Goal: Task Accomplishment & Management: Complete application form

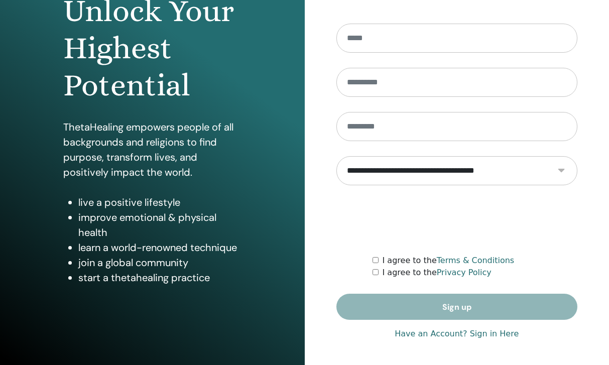
click at [482, 334] on link "Have an Account? Sign in Here" at bounding box center [456, 334] width 124 height 12
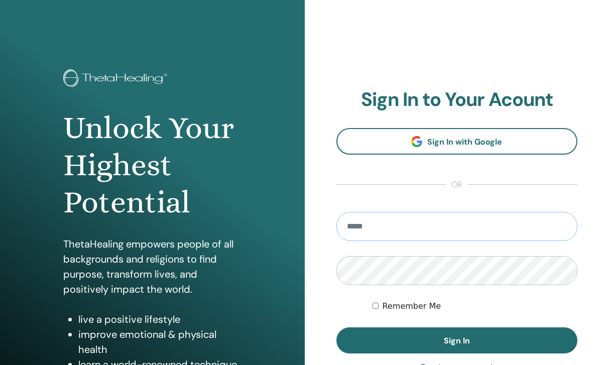
click at [392, 225] on input "email" at bounding box center [456, 226] width 241 height 29
type input "**********"
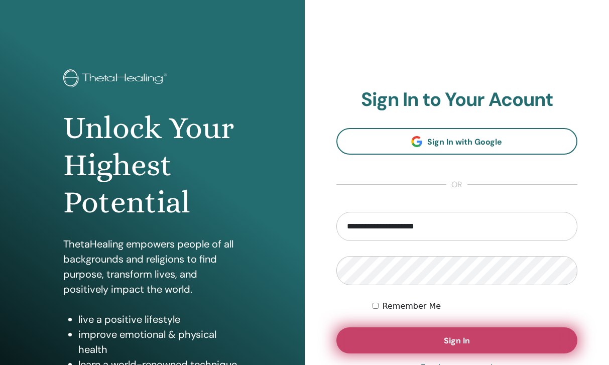
click at [365, 337] on button "Sign In" at bounding box center [456, 340] width 241 height 26
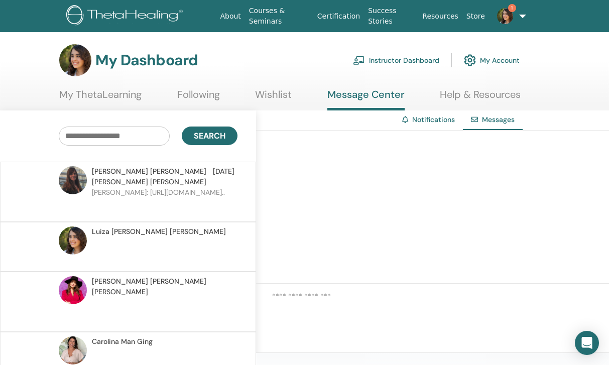
click at [194, 95] on link "Following" at bounding box center [198, 98] width 43 height 20
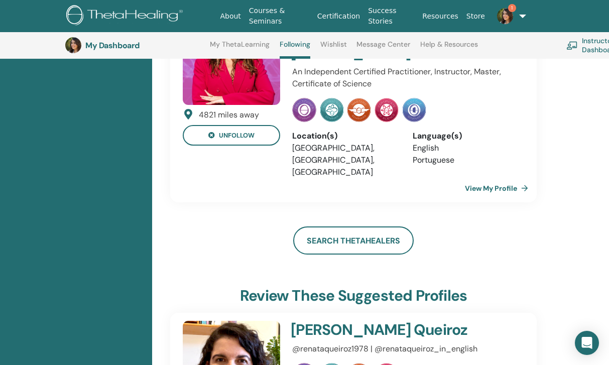
scroll to position [538, 0]
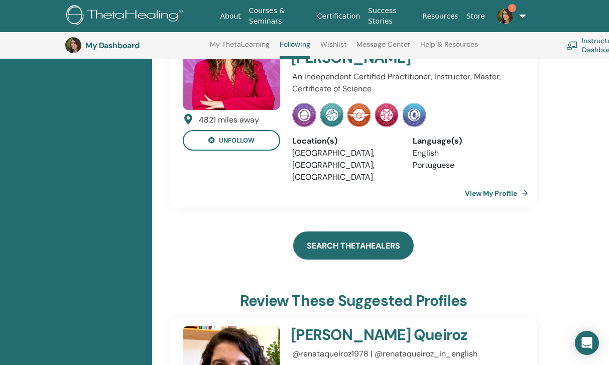
click at [331, 231] on link "Search ThetaHealers" at bounding box center [353, 245] width 120 height 28
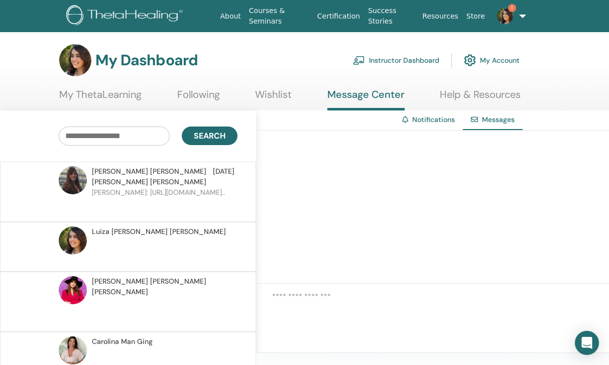
click at [207, 101] on link "Following" at bounding box center [198, 98] width 43 height 20
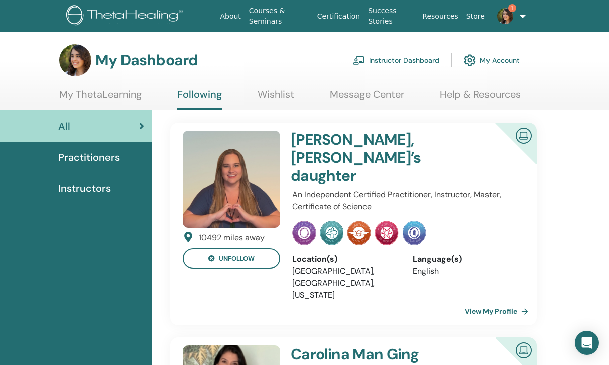
click at [117, 193] on div "Instructors" at bounding box center [76, 188] width 136 height 15
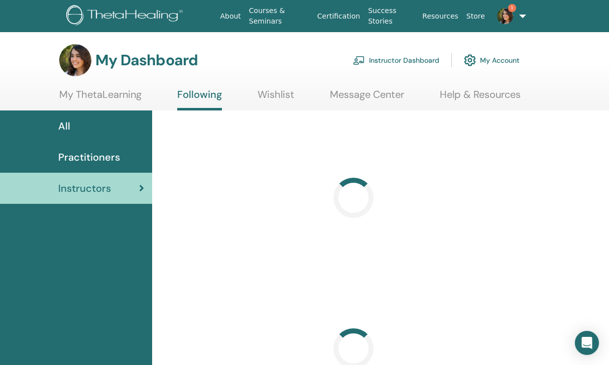
click at [109, 160] on span "Practitioners" at bounding box center [89, 157] width 62 height 15
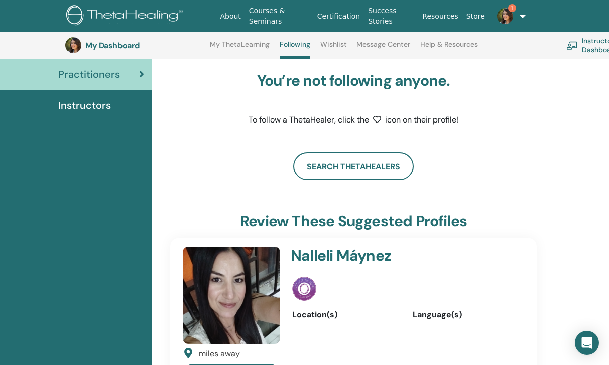
scroll to position [107, 0]
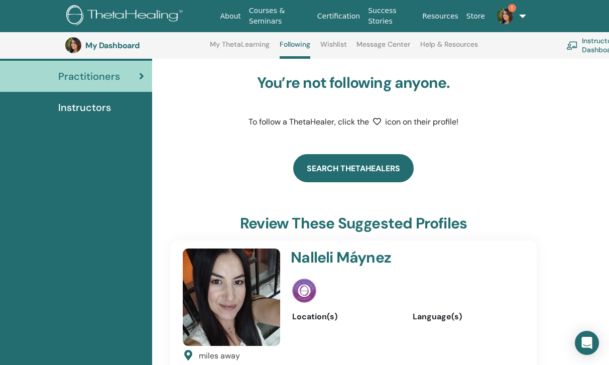
click at [329, 176] on link "Search ThetaHealers" at bounding box center [353, 168] width 120 height 28
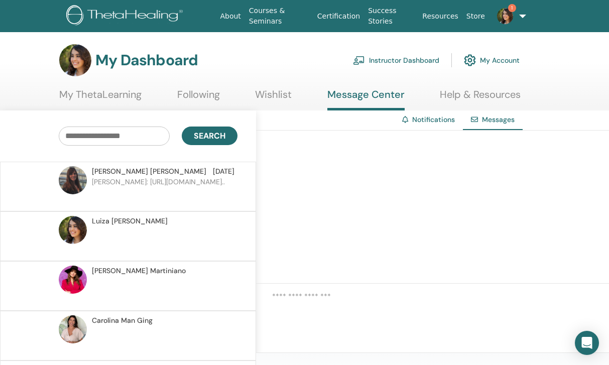
click at [196, 178] on p "Luiza: https://www.thetahealing.com/instructor-235887-profil..." at bounding box center [165, 192] width 146 height 30
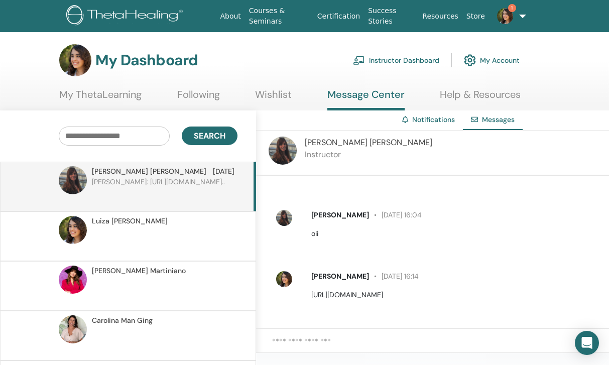
scroll to position [39, 0]
click at [581, 336] on div "Open Intercom Messenger" at bounding box center [587, 343] width 27 height 27
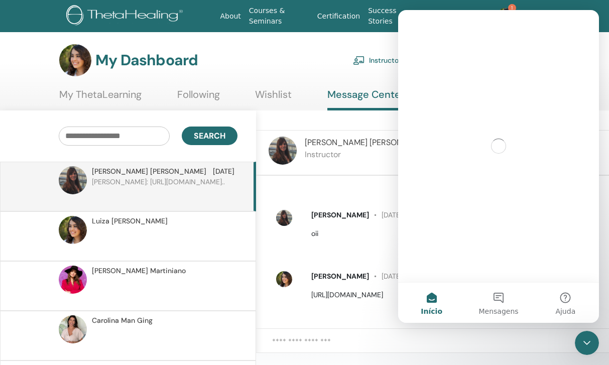
scroll to position [0, 0]
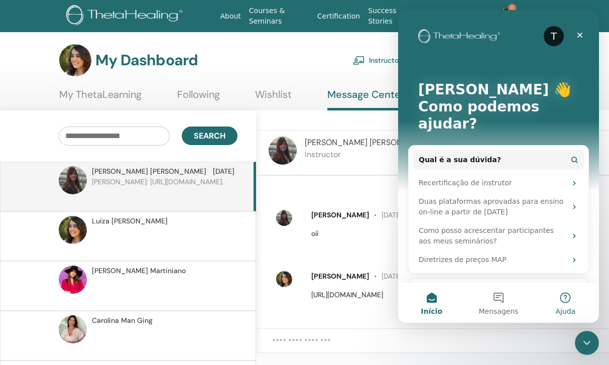
click at [581, 298] on button "Ajuda" at bounding box center [565, 303] width 67 height 40
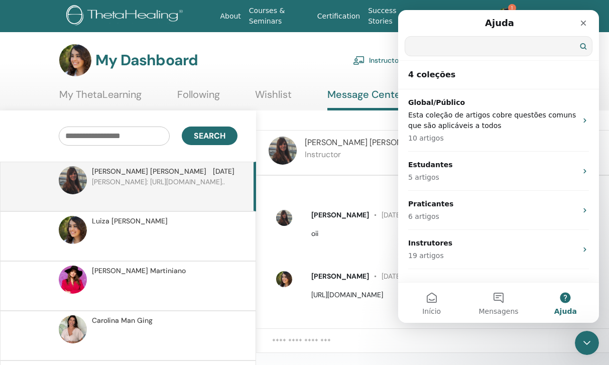
click at [462, 48] on input "Qual é a sua dúvida?" at bounding box center [498, 46] width 187 height 19
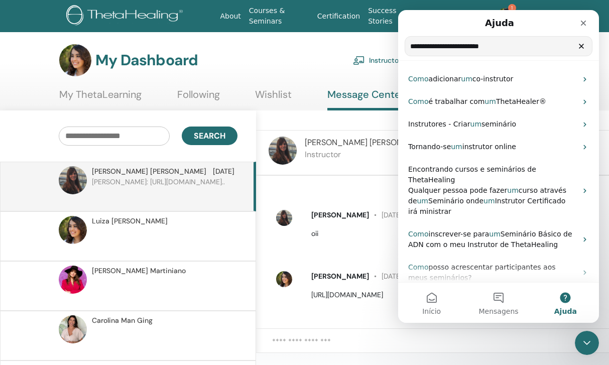
type input "**********"
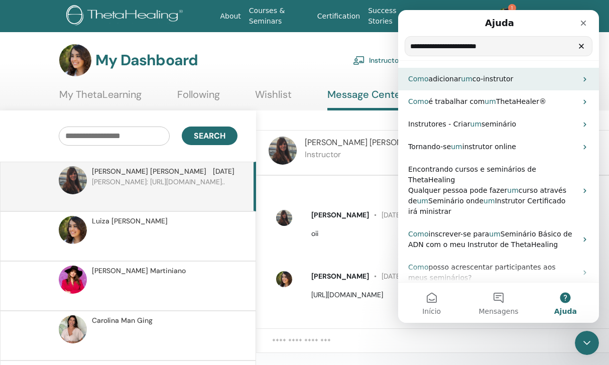
drag, startPoint x: 435, startPoint y: 31, endPoint x: 506, endPoint y: 80, distance: 86.2
click at [506, 80] on span "co-instrutor" at bounding box center [492, 79] width 41 height 8
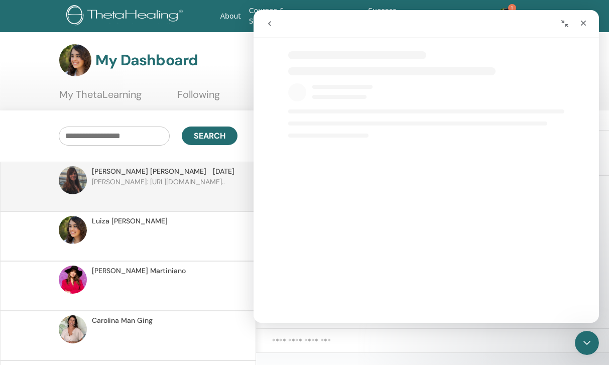
select select "**"
click at [583, 21] on icon "Fechar" at bounding box center [583, 23] width 8 height 8
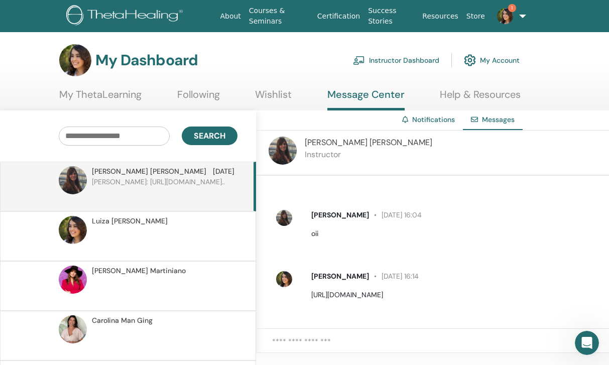
scroll to position [0, 0]
select select "**"
click at [286, 147] on img at bounding box center [282, 151] width 28 height 28
click at [175, 177] on p "Luiza: https://www.thetahealing.com/instructor-235887-profil..." at bounding box center [165, 192] width 146 height 30
click at [287, 149] on img at bounding box center [282, 151] width 28 height 28
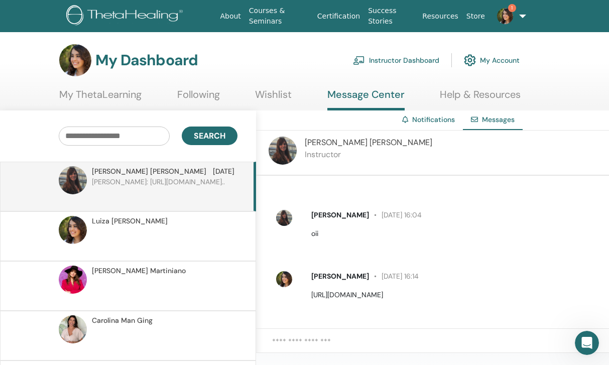
click at [318, 138] on span "Maria Isabel Lobo Zeballos" at bounding box center [368, 142] width 127 height 11
click at [284, 151] on img at bounding box center [282, 151] width 28 height 28
click at [518, 14] on link "1" at bounding box center [507, 16] width 36 height 32
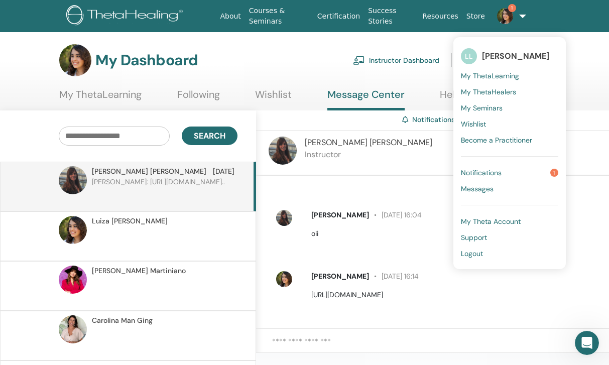
click at [483, 254] on link "Logout" at bounding box center [509, 253] width 97 height 16
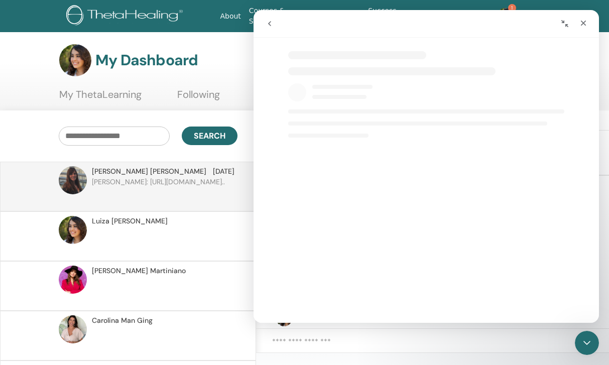
select select "**"
click at [604, 13] on nav "About Courses & Seminars Certification Success Stories Resources Store 1 LL Lui…" at bounding box center [304, 16] width 609 height 32
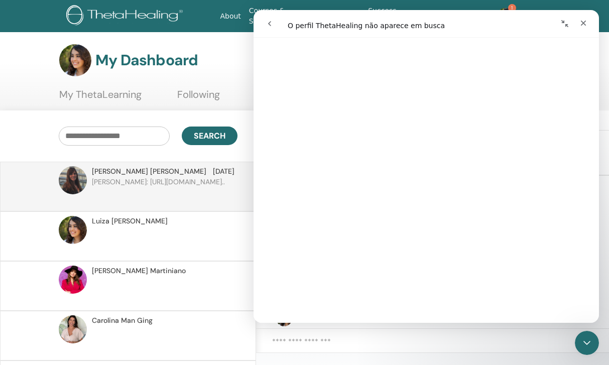
click at [559, 27] on button "Recolher janela" at bounding box center [564, 23] width 19 height 19
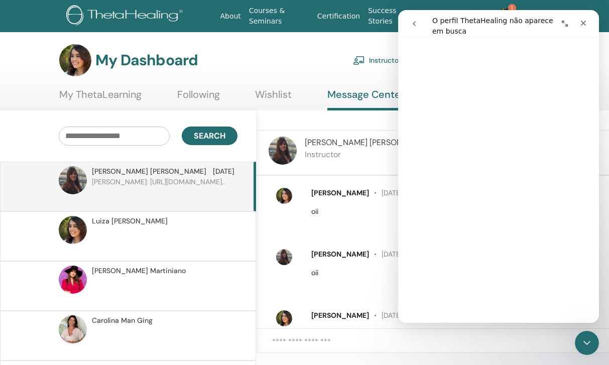
click at [378, 60] on link "Instructor Dashboard" at bounding box center [396, 60] width 86 height 22
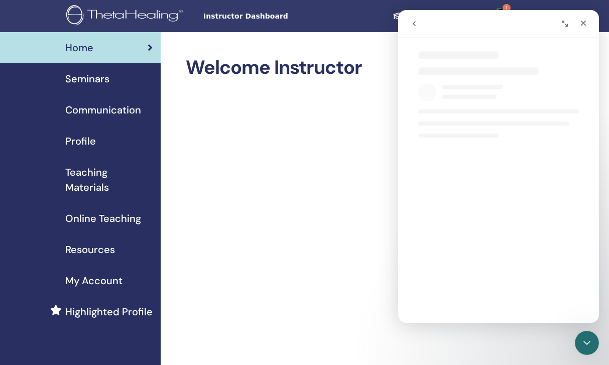
select select "**"
click at [105, 141] on div "Profile" at bounding box center [80, 140] width 145 height 15
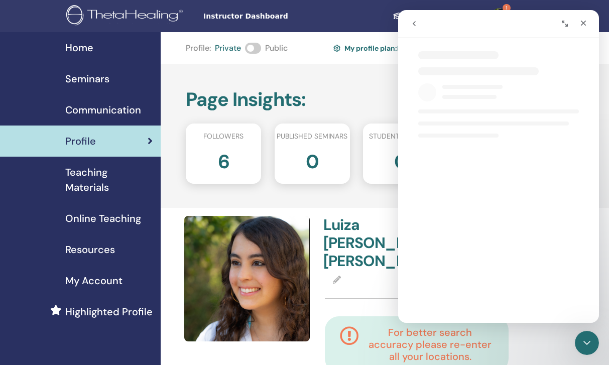
select select "**"
click at [599, 8] on nav "Instructor Dashboard Student Dashboard 1 LL [PERSON_NAME] [PERSON_NAME] My Thet…" at bounding box center [304, 16] width 609 height 32
click at [502, 6] on span "1" at bounding box center [506, 8] width 8 height 8
click at [502, 5] on link "1" at bounding box center [503, 16] width 41 height 32
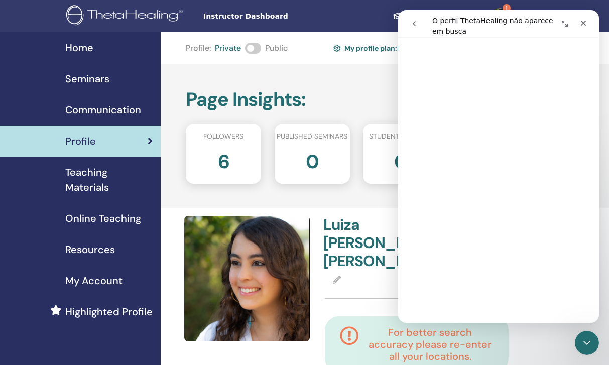
click at [566, 22] on icon "Expandir janela" at bounding box center [565, 24] width 8 height 8
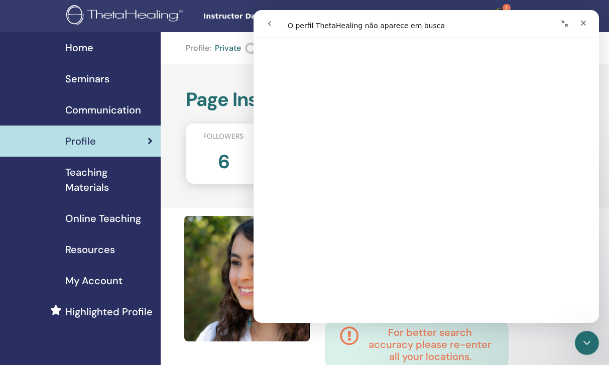
drag, startPoint x: 421, startPoint y: 22, endPoint x: 566, endPoint y: 22, distance: 144.5
click at [566, 22] on icon "Recolher janela" at bounding box center [564, 23] width 7 height 7
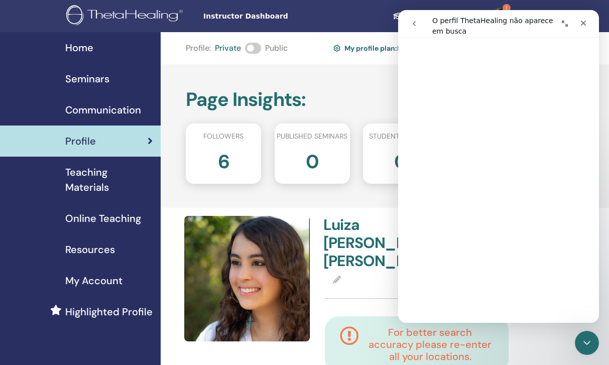
click at [410, 26] on button "go back" at bounding box center [413, 23] width 19 height 19
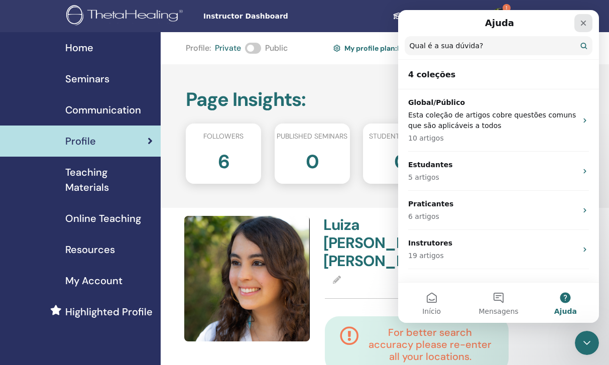
click at [576, 27] on div "Fechar" at bounding box center [583, 23] width 18 height 18
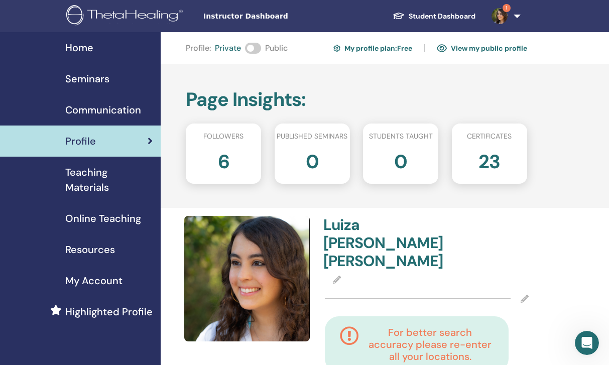
scroll to position [0, 0]
click at [513, 19] on link "1" at bounding box center [503, 16] width 41 height 32
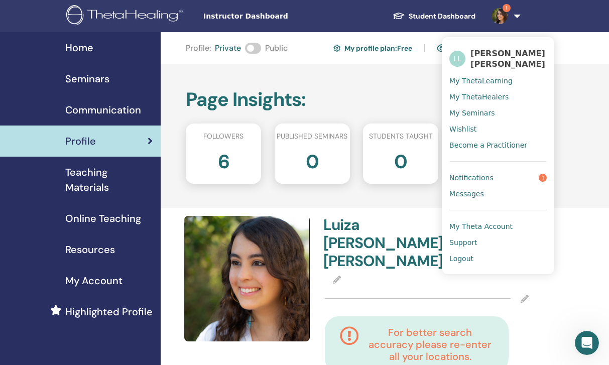
click at [387, 51] on link "My profile plan : Free" at bounding box center [372, 48] width 79 height 16
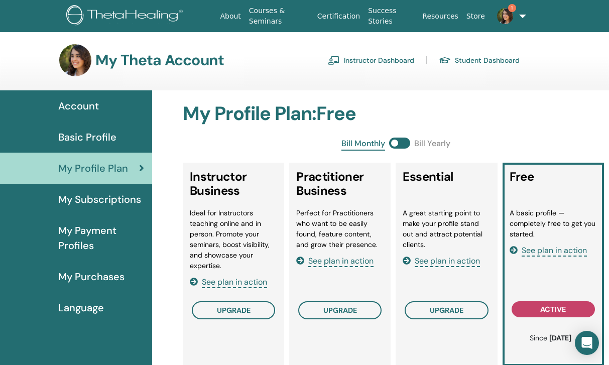
click at [94, 103] on span "Account" at bounding box center [78, 105] width 41 height 15
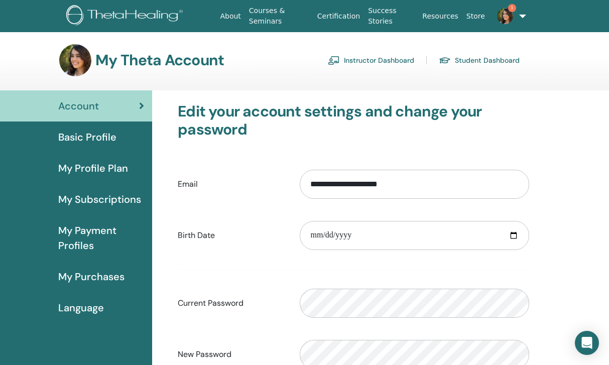
click at [92, 134] on span "Basic Profile" at bounding box center [87, 136] width 58 height 15
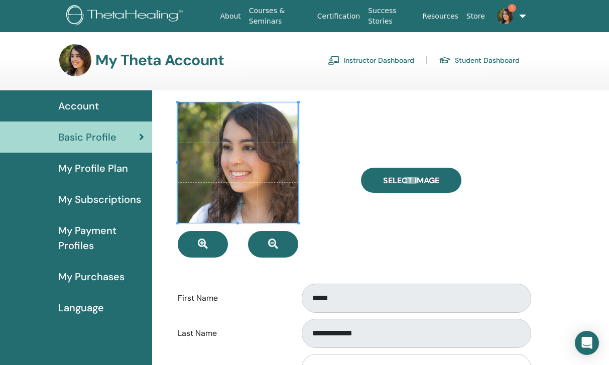
click at [499, 16] on img at bounding box center [505, 16] width 16 height 16
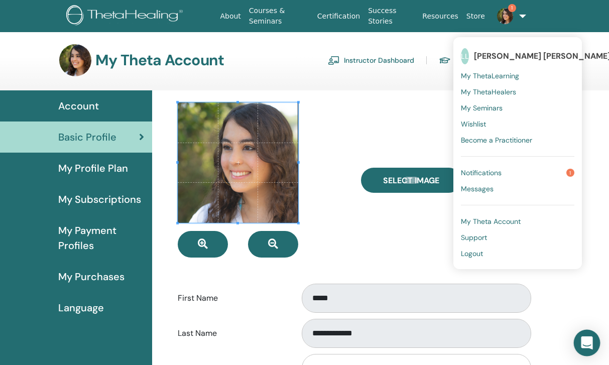
click at [586, 337] on div "Open Intercom Messenger" at bounding box center [587, 343] width 27 height 27
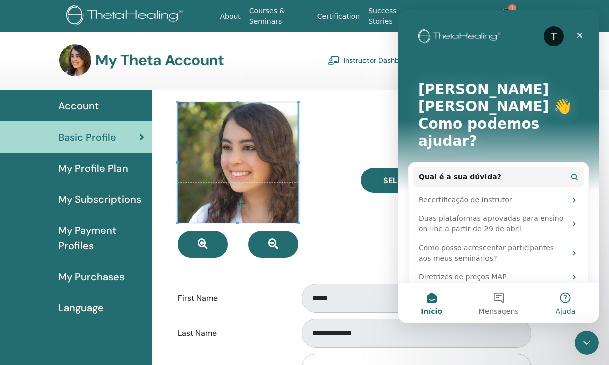
click at [553, 299] on button "Ajuda" at bounding box center [565, 303] width 67 height 40
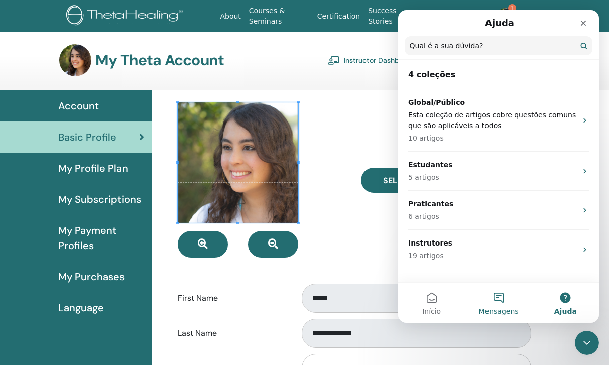
click at [527, 300] on button "Mensagens" at bounding box center [498, 303] width 67 height 40
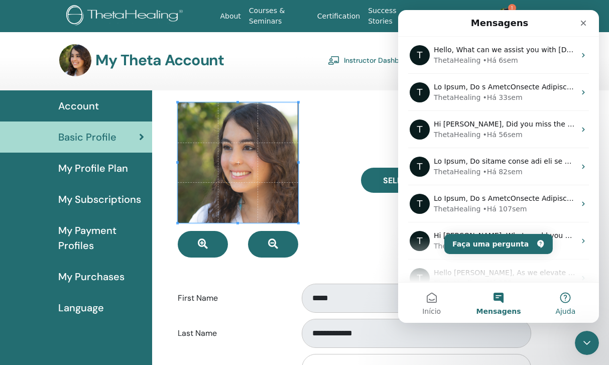
click at [573, 300] on button "Ajuda" at bounding box center [565, 303] width 67 height 40
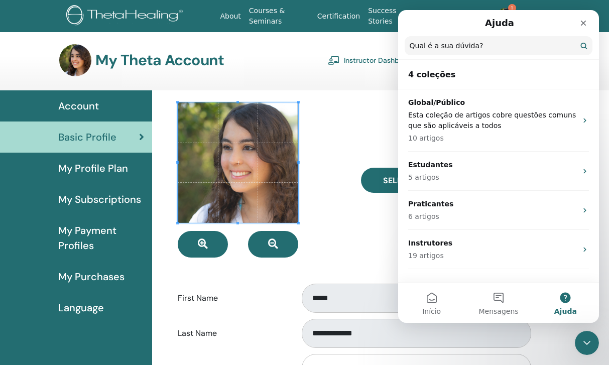
click at [485, 43] on input "Qual é a sua dúvida?" at bounding box center [498, 45] width 188 height 19
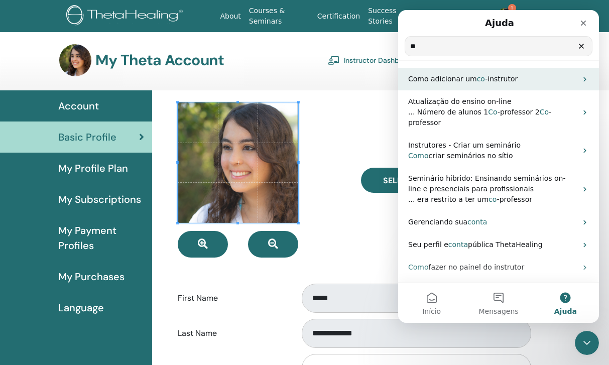
type input "**"
click at [485, 81] on span "-instrutor" at bounding box center [501, 79] width 33 height 8
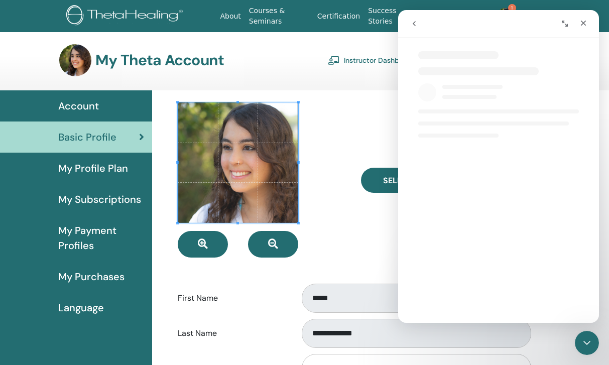
select select "**"
click at [371, 63] on link "Instructor Dashboard" at bounding box center [371, 60] width 86 height 16
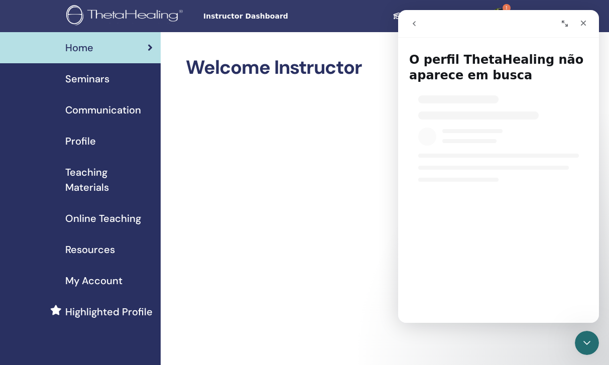
select select "**"
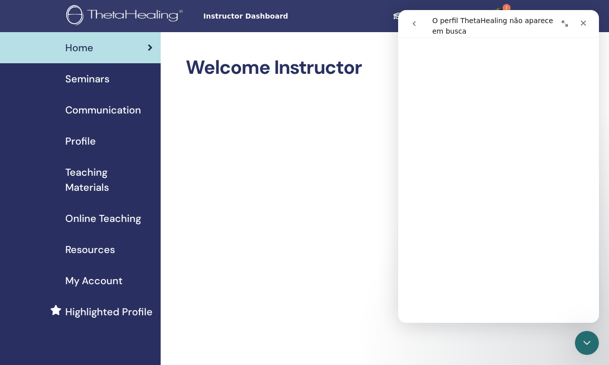
scroll to position [262, 0]
click at [89, 147] on span "Profile" at bounding box center [80, 140] width 31 height 15
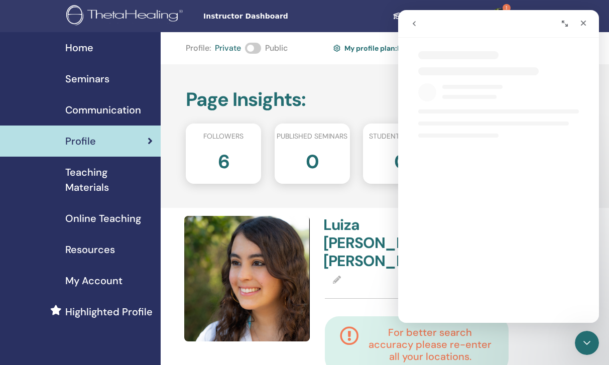
select select "**"
click at [368, 80] on div "Page Insights : Followers 6 Published seminars 0 Students taught 0 Certificates…" at bounding box center [389, 136] width 457 height 144
click at [585, 21] on icon "Fechar" at bounding box center [584, 24] width 6 height 6
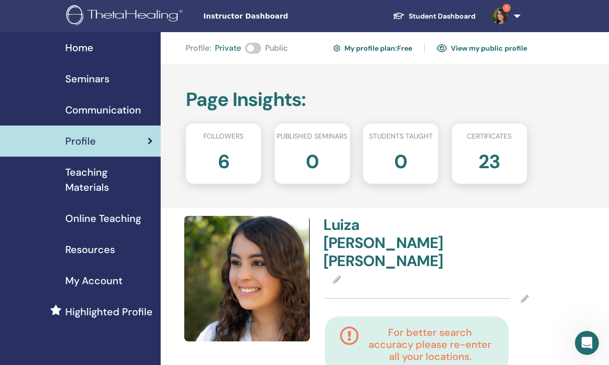
scroll to position [0, 0]
select select "**"
click at [251, 49] on span at bounding box center [253, 48] width 16 height 11
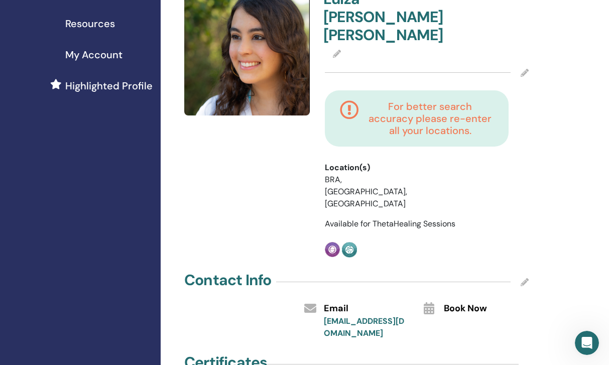
scroll to position [227, 0]
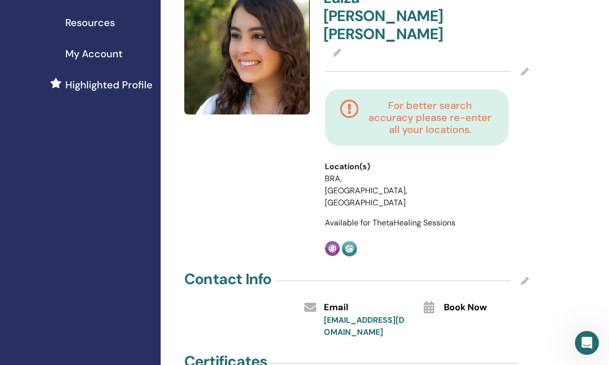
click at [519, 59] on div at bounding box center [427, 71] width 204 height 25
click at [335, 48] on span at bounding box center [337, 53] width 8 height 11
click at [336, 49] on icon at bounding box center [337, 53] width 8 height 8
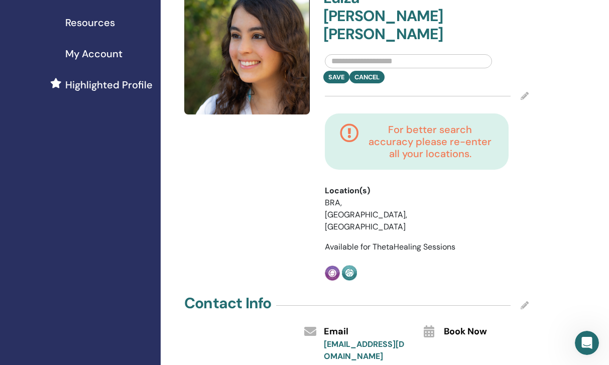
click at [400, 54] on input "text" at bounding box center [408, 61] width 167 height 14
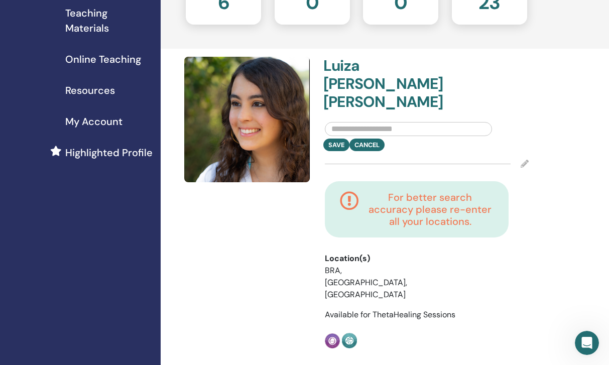
scroll to position [158, 0]
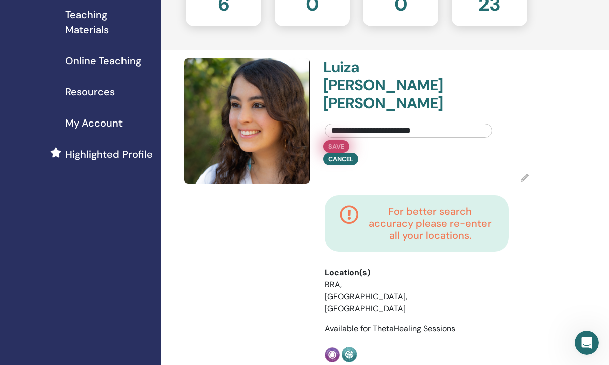
type input "**********"
click at [338, 140] on button "Save" at bounding box center [336, 146] width 26 height 13
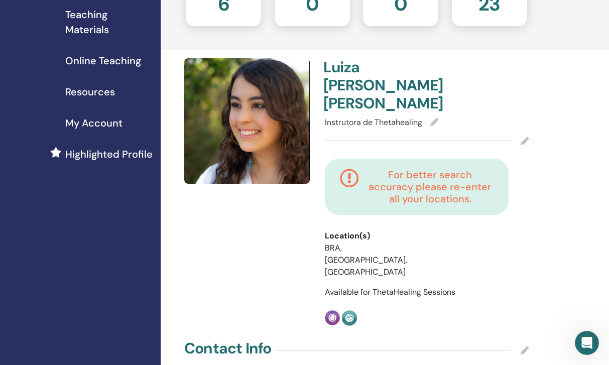
click at [521, 137] on icon at bounding box center [524, 141] width 8 height 8
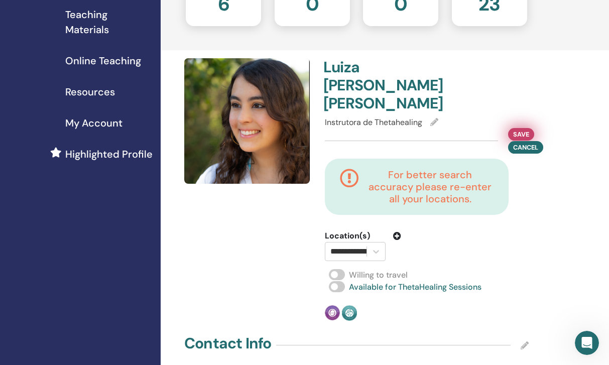
click at [520, 129] on span "Save" at bounding box center [521, 134] width 16 height 11
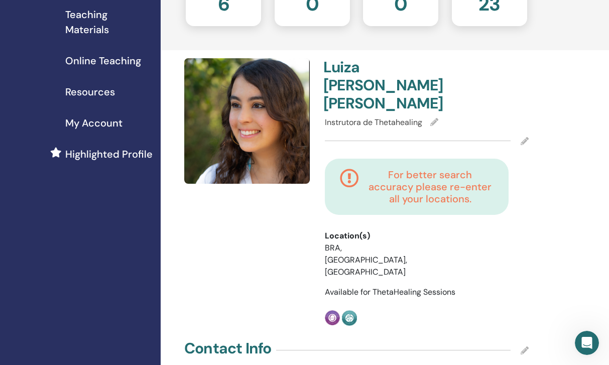
click at [524, 137] on icon at bounding box center [524, 141] width 8 height 8
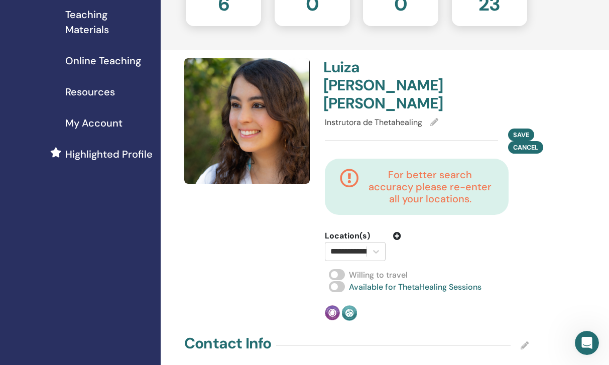
click at [337, 269] on span at bounding box center [337, 274] width 16 height 11
click at [365, 305] on div "Practitioner Instructor" at bounding box center [376, 313] width 102 height 16
click at [438, 230] on div at bounding box center [454, 245] width 91 height 31
click at [316, 237] on div at bounding box center [248, 189] width 141 height 262
click at [334, 269] on span at bounding box center [337, 274] width 16 height 11
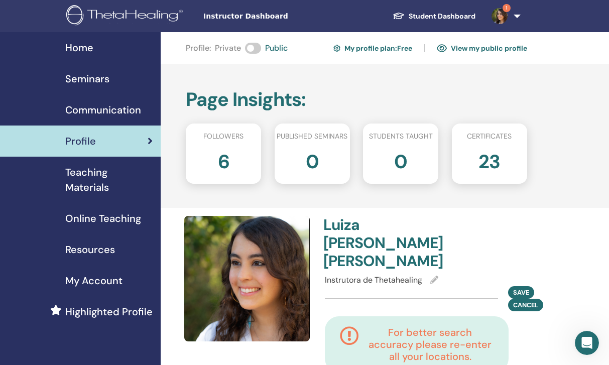
scroll to position [0, 0]
click at [517, 20] on link "1" at bounding box center [503, 16] width 41 height 32
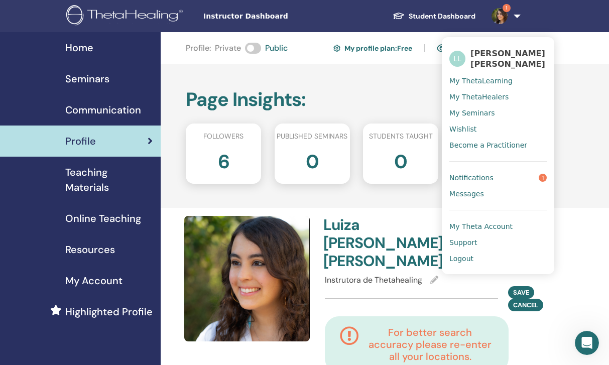
click at [505, 196] on link "Messages" at bounding box center [497, 194] width 97 height 16
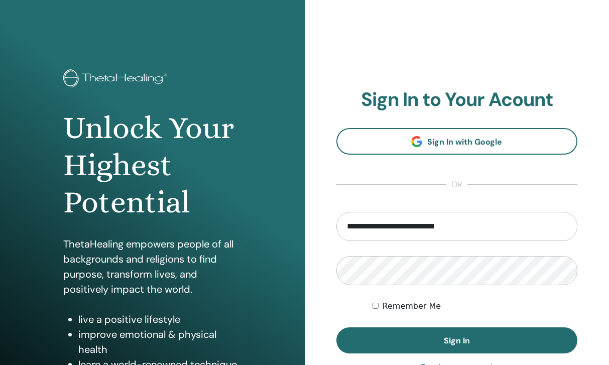
type input "**********"
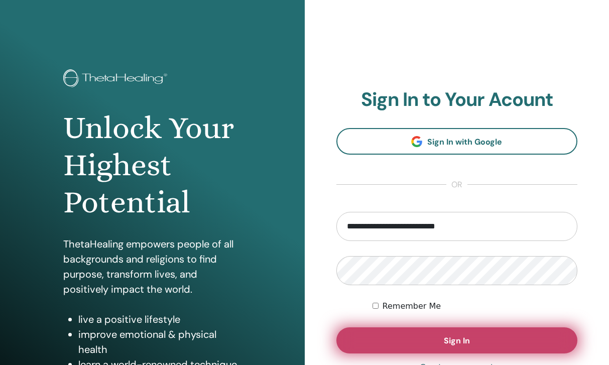
click at [449, 340] on span "Sign In" at bounding box center [457, 340] width 26 height 11
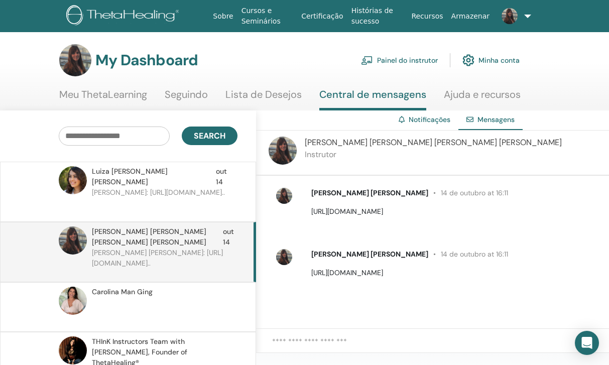
click at [508, 22] on img at bounding box center [509, 16] width 16 height 16
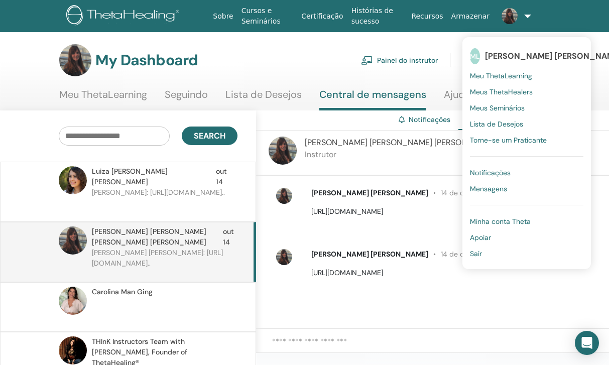
click at [479, 194] on link "Mensagens" at bounding box center [526, 189] width 113 height 16
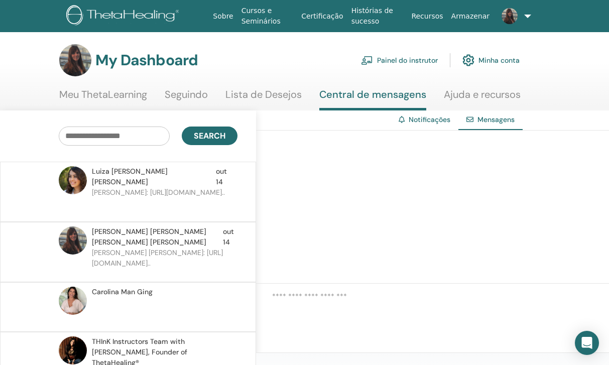
click at [425, 62] on link "Painel do instrutor" at bounding box center [399, 60] width 77 height 22
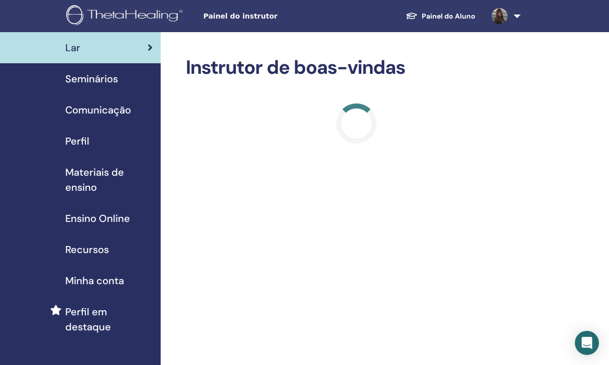
click at [113, 145] on div "Perfil" at bounding box center [80, 140] width 145 height 15
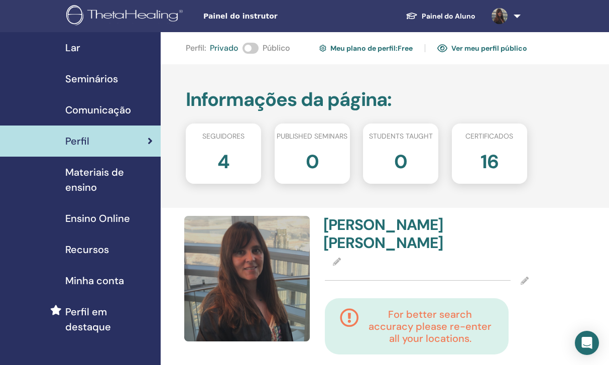
click at [248, 40] on div "Perfil : Privado Público Meu plano de perfil : Free Ver meu perfil público" at bounding box center [356, 48] width 341 height 16
click at [248, 45] on span at bounding box center [250, 48] width 16 height 11
click at [480, 41] on link "Ver meu perfil público" at bounding box center [482, 48] width 90 height 16
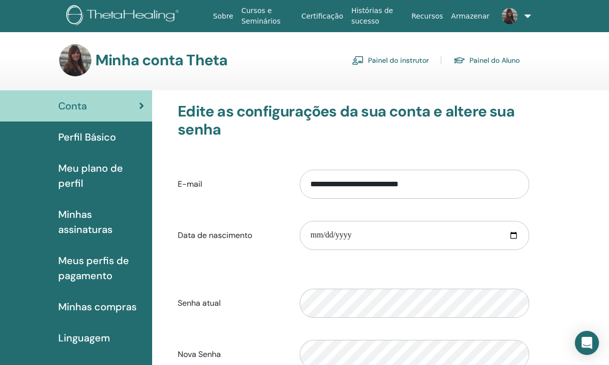
click at [513, 19] on img at bounding box center [509, 16] width 16 height 16
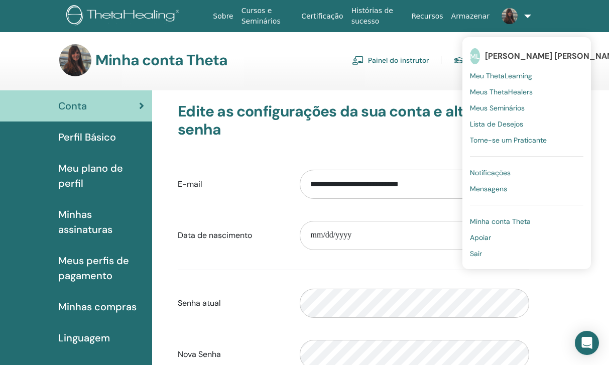
click at [485, 191] on span "Mensagens" at bounding box center [488, 188] width 37 height 9
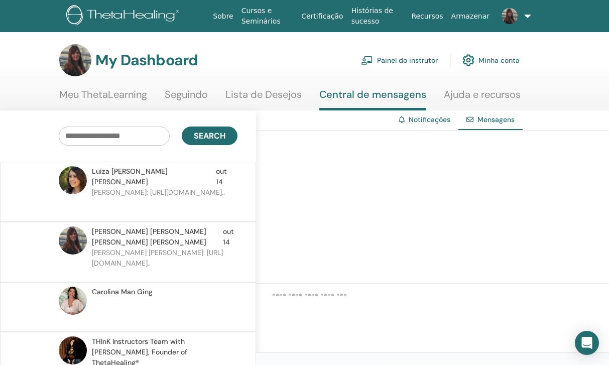
click at [193, 99] on link "Seguindo" at bounding box center [186, 98] width 43 height 20
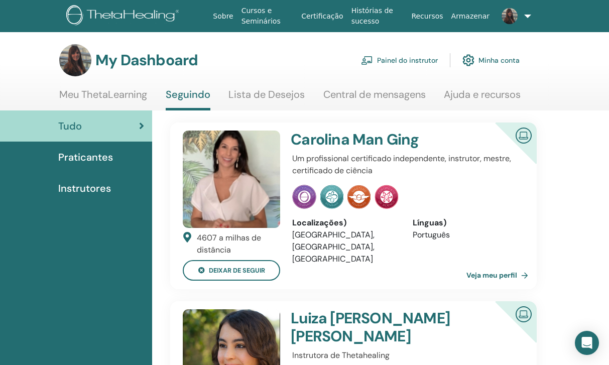
click at [431, 55] on link "Painel do instrutor" at bounding box center [399, 60] width 77 height 22
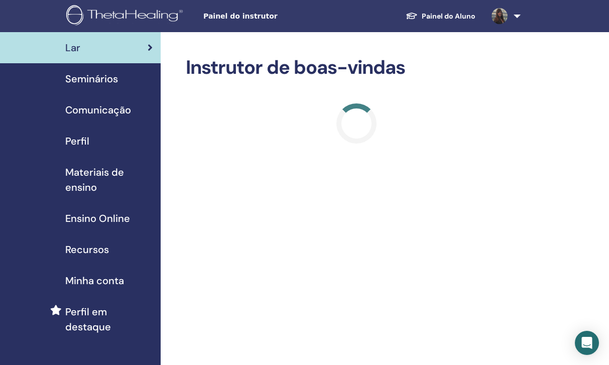
click at [112, 227] on link "Ensino Online" at bounding box center [80, 218] width 161 height 31
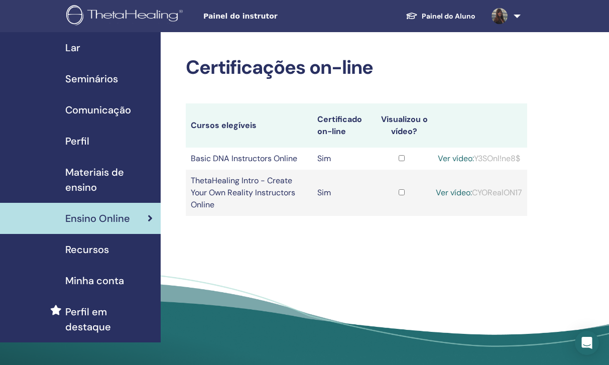
click at [117, 183] on span "Materiais de ensino" at bounding box center [108, 180] width 87 height 30
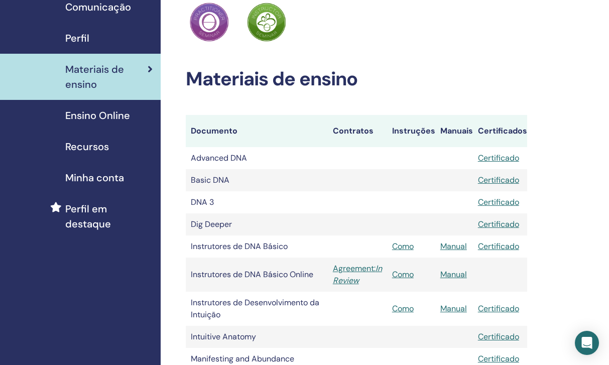
scroll to position [119, 0]
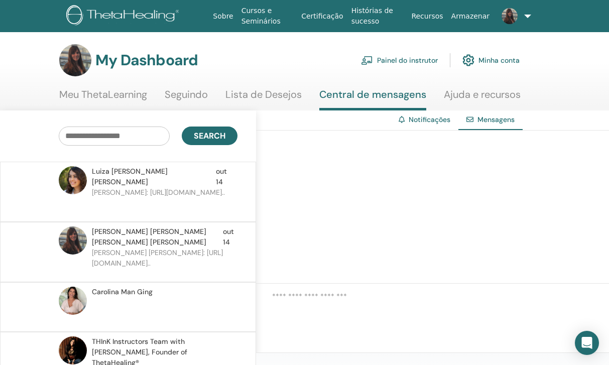
click at [188, 99] on link "Seguindo" at bounding box center [186, 98] width 43 height 20
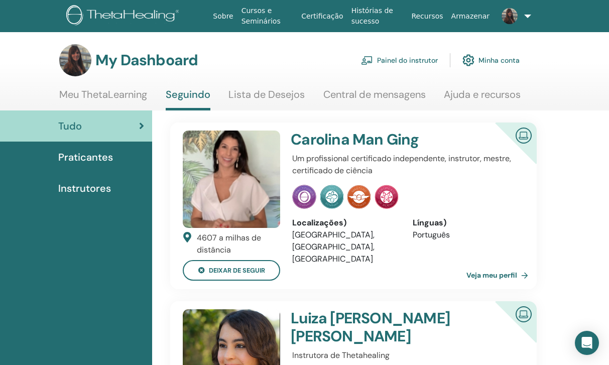
click at [501, 12] on img at bounding box center [509, 16] width 16 height 16
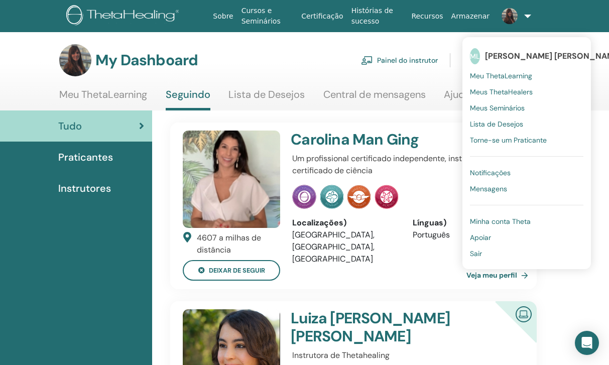
click at [507, 253] on link "Sair" at bounding box center [526, 253] width 113 height 16
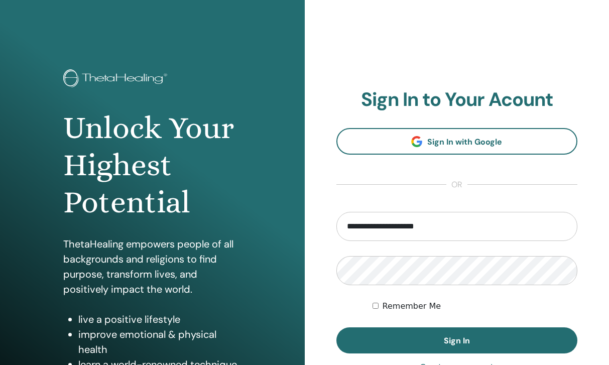
type input "**********"
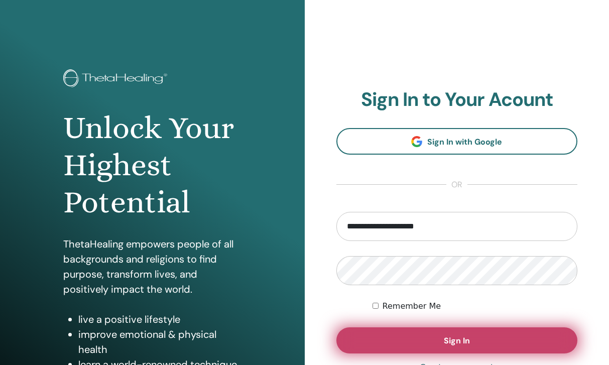
click at [462, 344] on span "Sign In" at bounding box center [457, 340] width 26 height 11
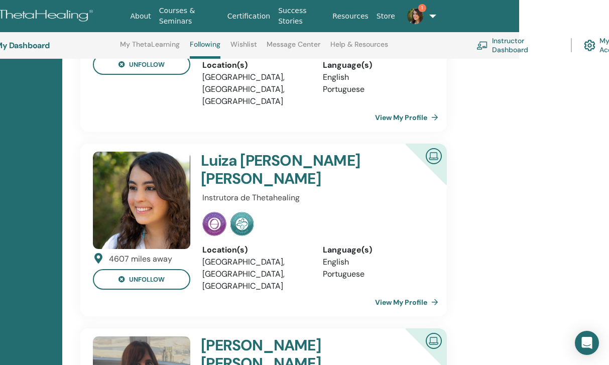
scroll to position [596, 90]
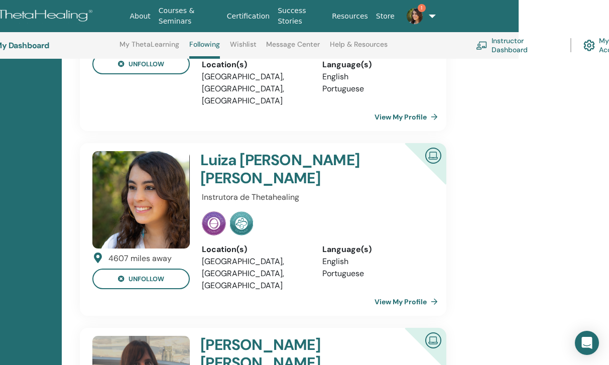
click at [431, 17] on link "1" at bounding box center [416, 16] width 36 height 32
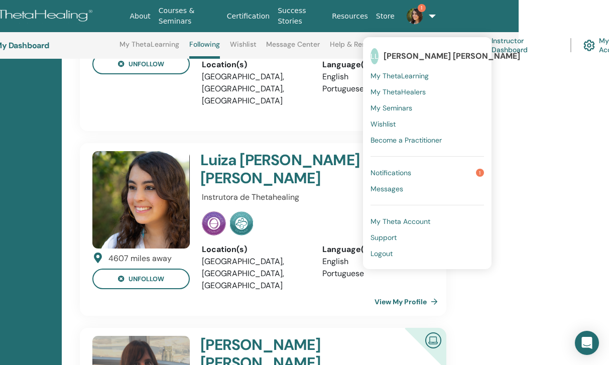
click at [397, 221] on span "My Theta Account" at bounding box center [400, 221] width 60 height 9
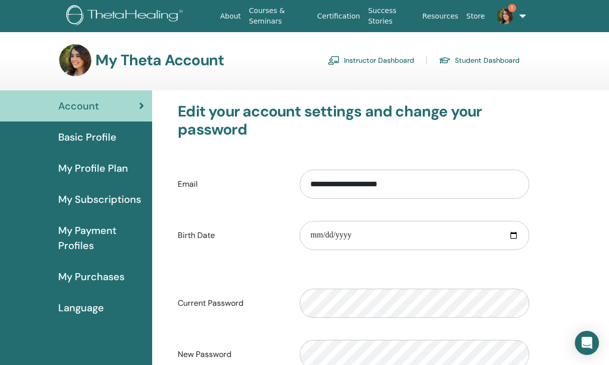
click at [341, 79] on section "My Theta Account Instructor Dashboard Student Dashboard" at bounding box center [304, 67] width 609 height 46
click at [347, 59] on link "Instructor Dashboard" at bounding box center [371, 60] width 86 height 16
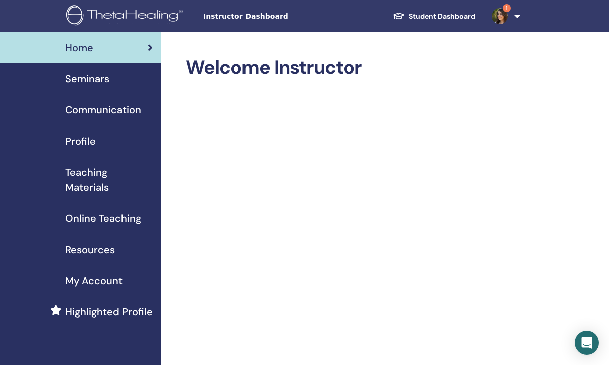
click at [94, 86] on link "Seminars" at bounding box center [80, 78] width 161 height 31
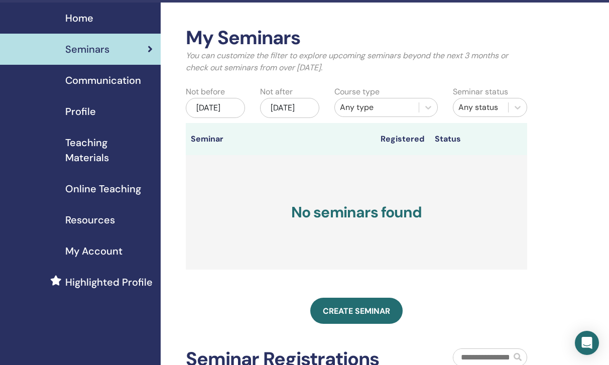
scroll to position [60, 0]
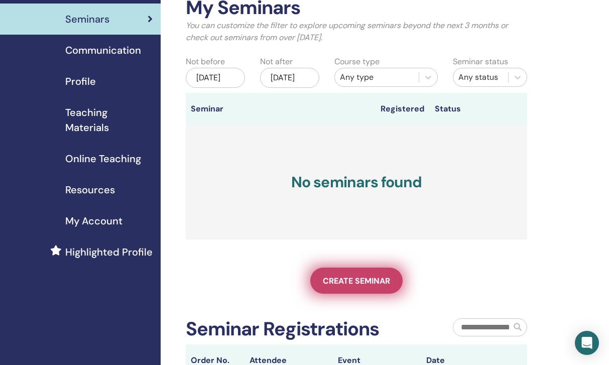
click at [340, 276] on link "Create seminar" at bounding box center [356, 280] width 92 height 26
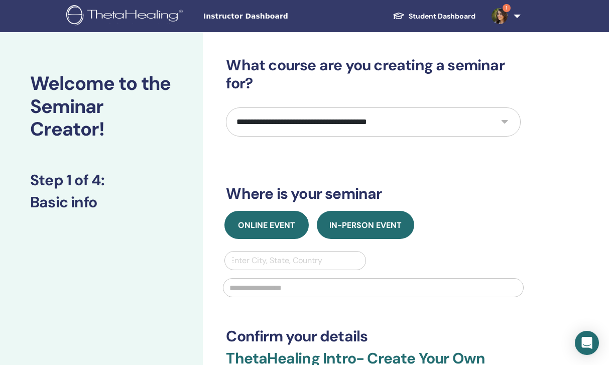
click at [270, 229] on span "Online Event" at bounding box center [266, 225] width 57 height 11
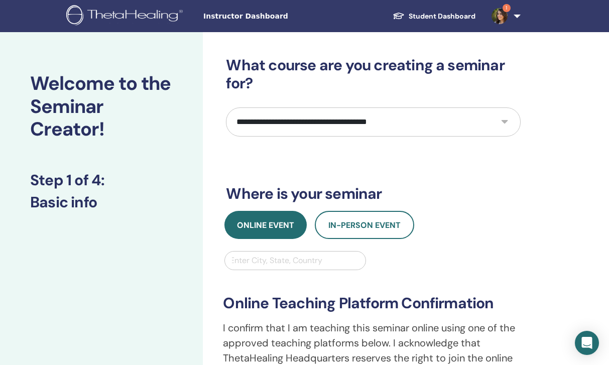
select select "*"
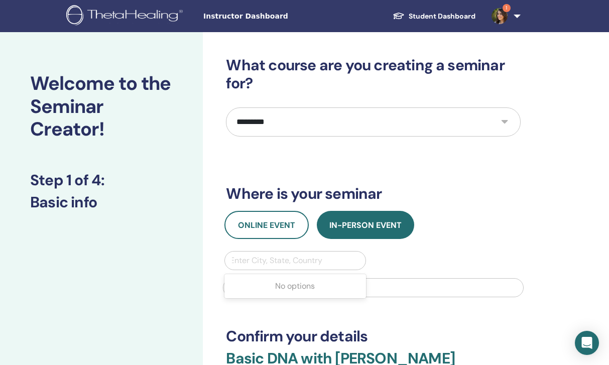
click at [251, 257] on div "Enter City, State, Country" at bounding box center [295, 260] width 130 height 12
type input "*"
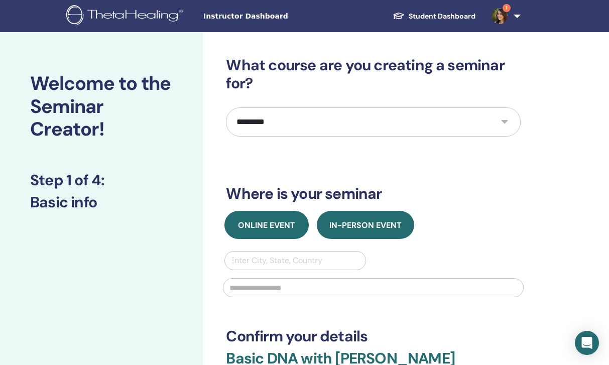
click at [292, 222] on span "Online Event" at bounding box center [266, 225] width 57 height 11
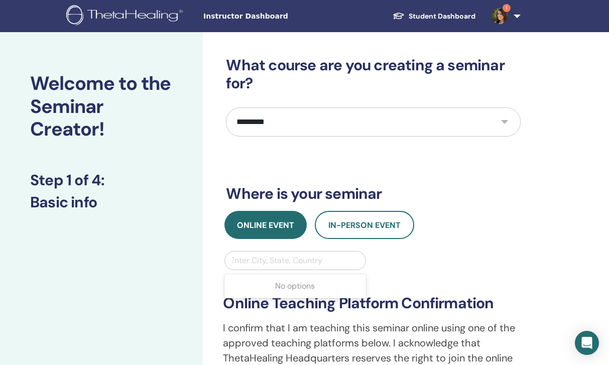
click at [267, 262] on div "Enter City, State, Country" at bounding box center [295, 260] width 130 height 12
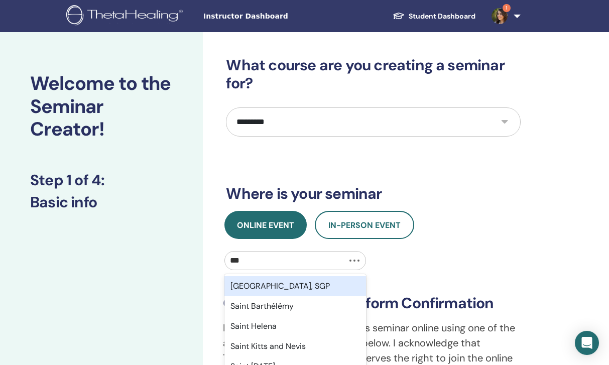
type input "***"
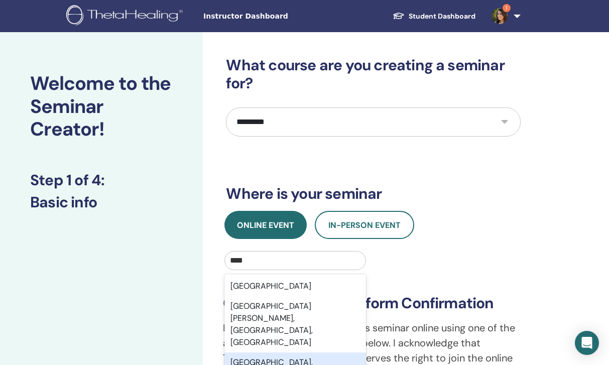
click at [251, 352] on div "São Paulo, BRA" at bounding box center [294, 368] width 141 height 32
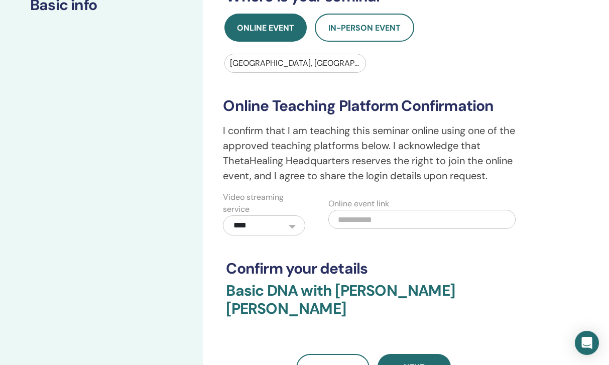
scroll to position [243, 0]
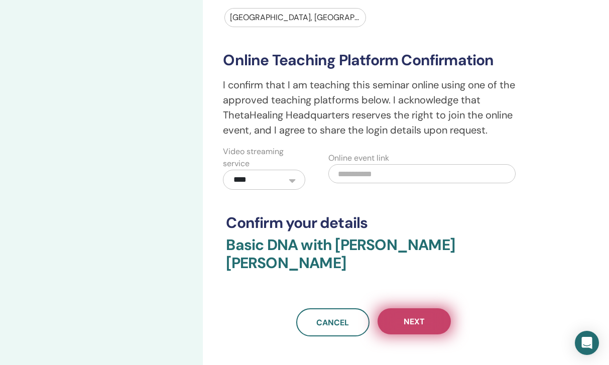
click at [432, 308] on button "Next" at bounding box center [413, 321] width 73 height 26
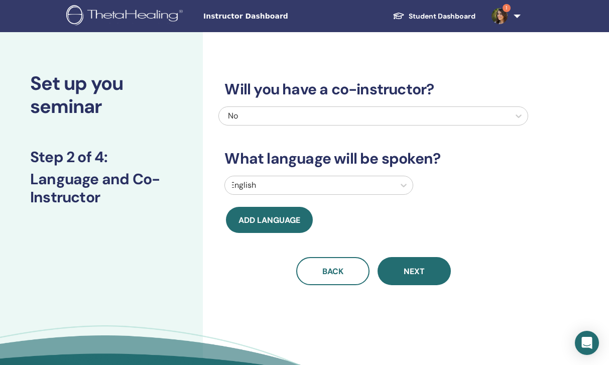
scroll to position [0, 0]
click at [361, 108] on div "No" at bounding box center [364, 116] width 291 height 18
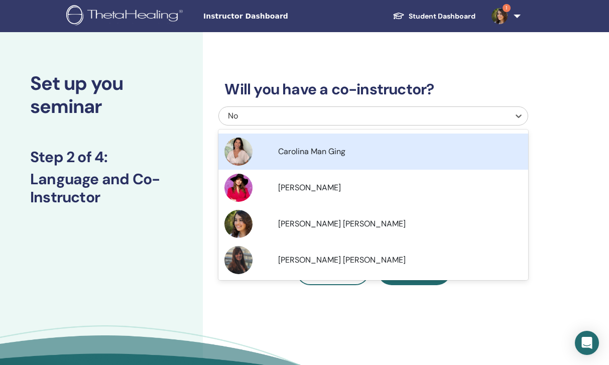
scroll to position [54, 0]
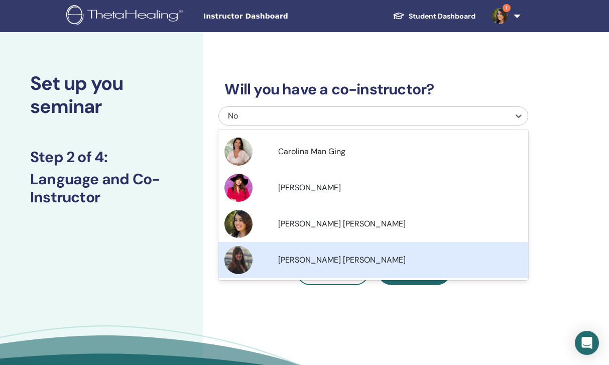
click at [333, 254] on span "Maria Isabel Lobo Zeballos" at bounding box center [341, 259] width 127 height 11
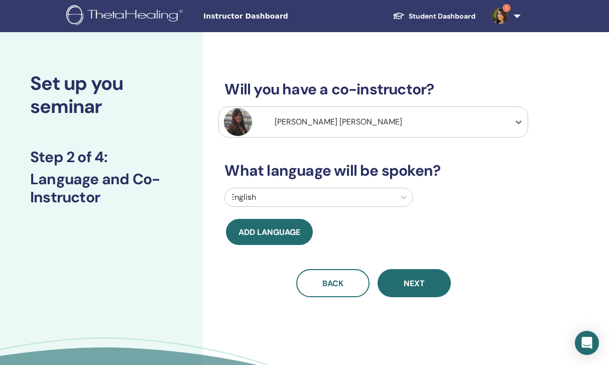
click at [302, 192] on div at bounding box center [310, 197] width 160 height 14
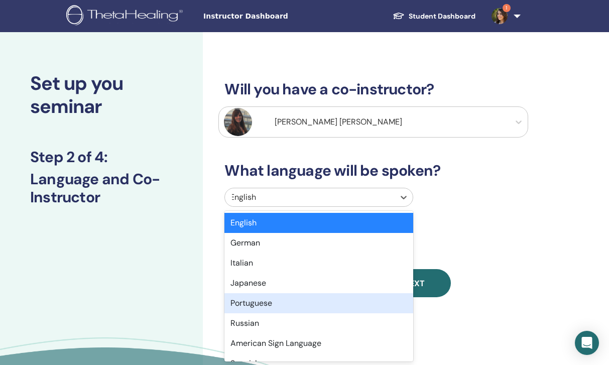
click at [286, 301] on div "Portuguese" at bounding box center [318, 303] width 189 height 20
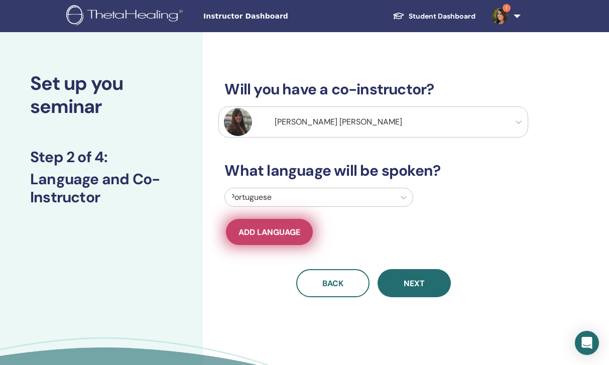
click at [274, 239] on button "Add language" at bounding box center [269, 232] width 87 height 26
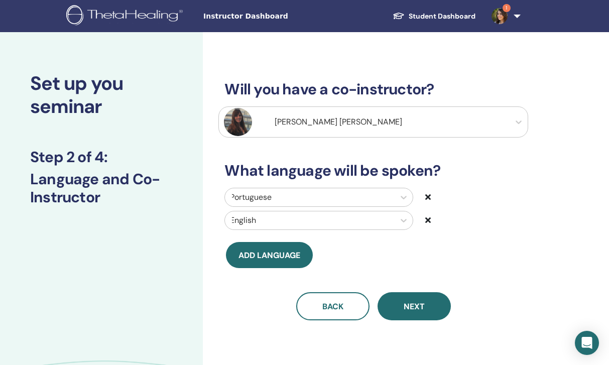
click at [426, 219] on icon at bounding box center [428, 220] width 6 height 8
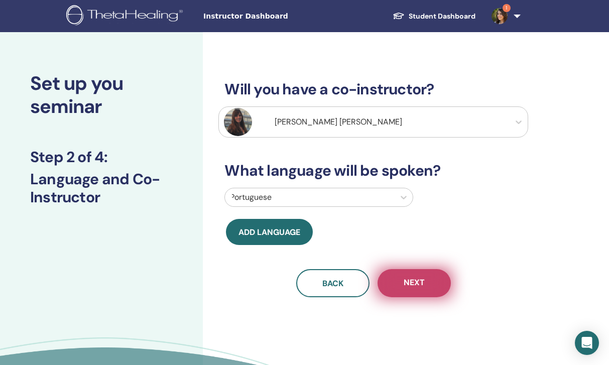
click at [421, 285] on span "Next" at bounding box center [413, 283] width 21 height 13
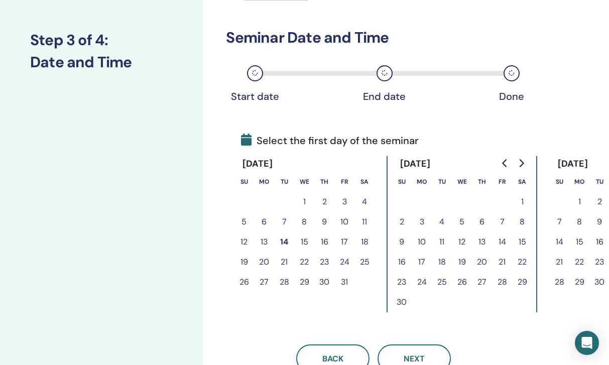
scroll to position [118, 0]
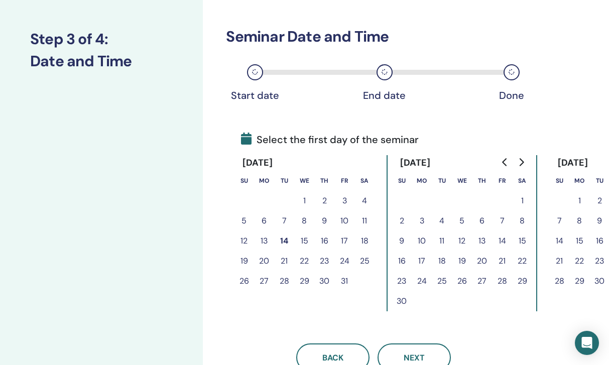
click at [262, 256] on button "20" at bounding box center [264, 261] width 20 height 20
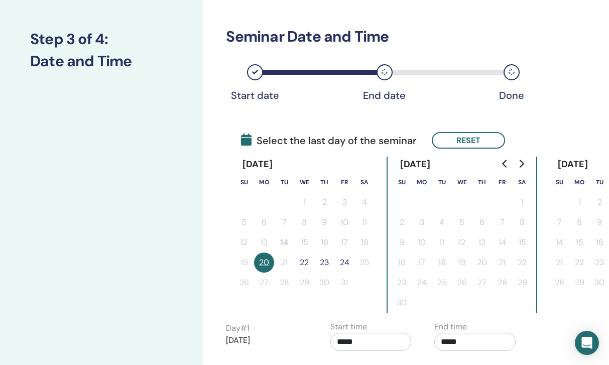
click at [341, 263] on button "24" at bounding box center [344, 262] width 20 height 20
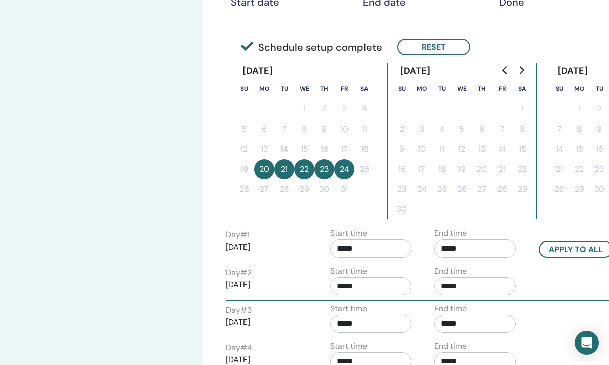
scroll to position [226, 0]
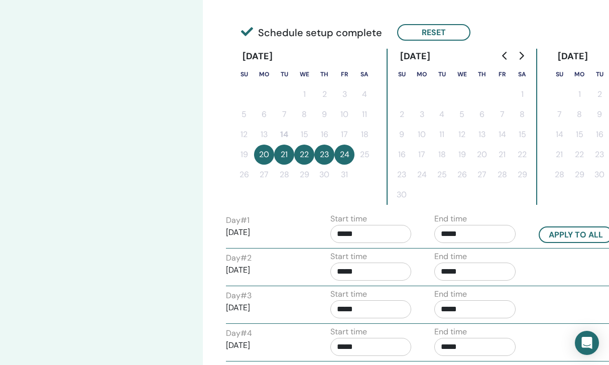
click at [343, 238] on input "*****" at bounding box center [370, 234] width 81 height 18
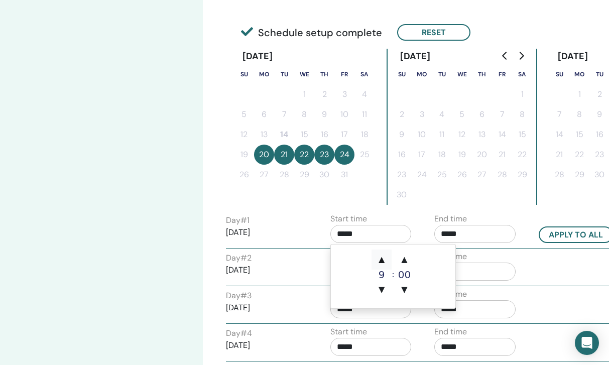
click at [383, 260] on span "▲" at bounding box center [381, 259] width 20 height 20
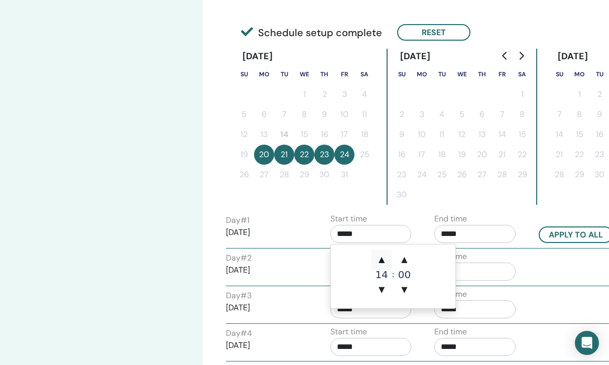
type input "*****"
click at [383, 260] on span "▲" at bounding box center [381, 259] width 20 height 20
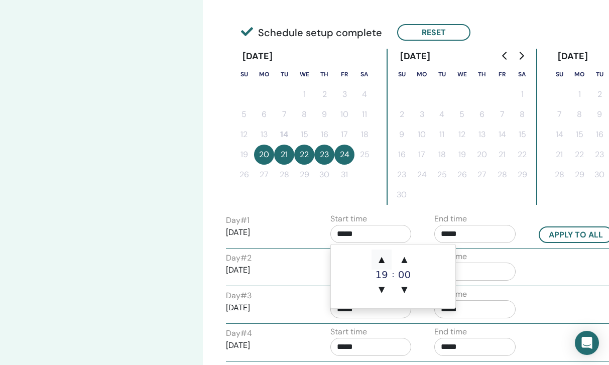
click at [383, 260] on span "▲" at bounding box center [381, 259] width 20 height 20
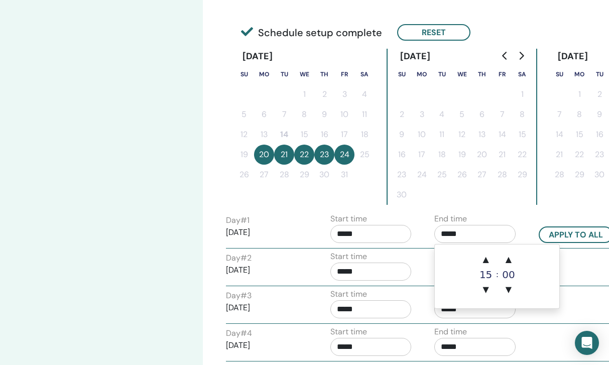
click at [470, 236] on input "*****" at bounding box center [474, 234] width 81 height 18
click at [374, 230] on input "*****" at bounding box center [370, 234] width 81 height 18
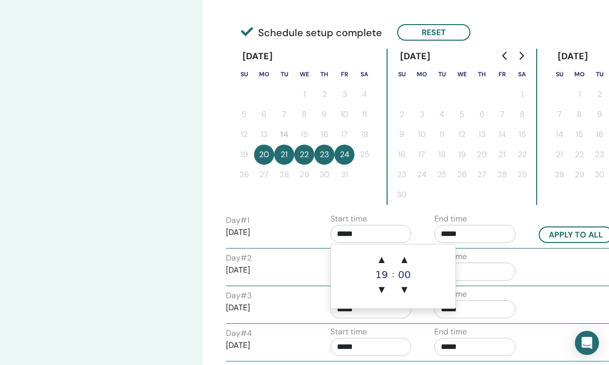
click at [451, 233] on input "*****" at bounding box center [474, 234] width 81 height 18
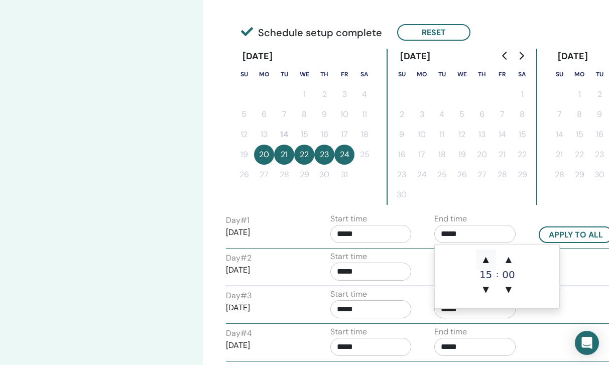
click at [483, 257] on span "▲" at bounding box center [486, 259] width 20 height 20
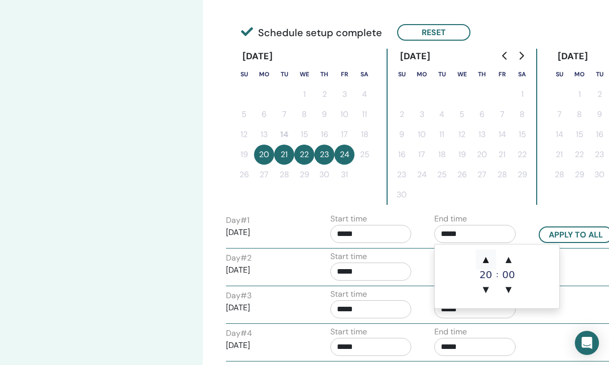
click at [483, 257] on span "▲" at bounding box center [486, 259] width 20 height 20
click at [505, 263] on span "▲" at bounding box center [508, 259] width 20 height 20
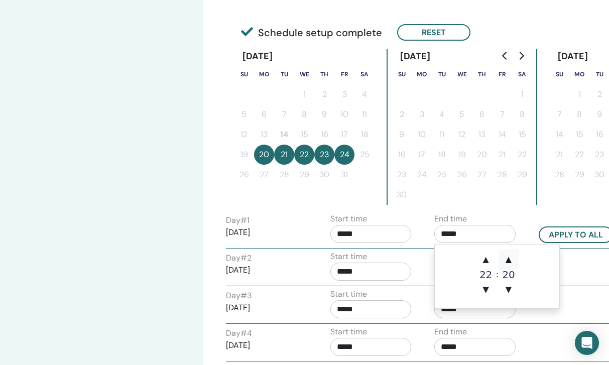
click at [505, 263] on span "▲" at bounding box center [508, 259] width 20 height 20
type input "*****"
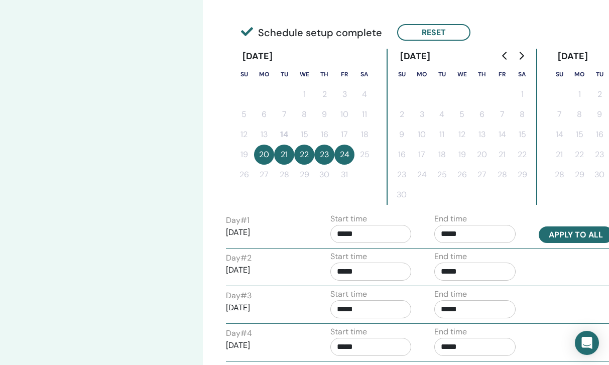
click at [566, 233] on button "Apply to all" at bounding box center [575, 234] width 74 height 17
type input "*****"
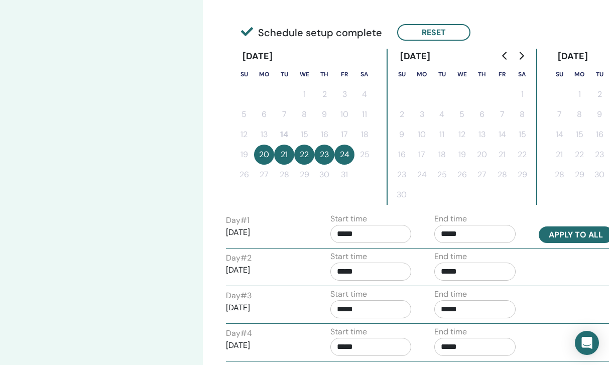
type input "*****"
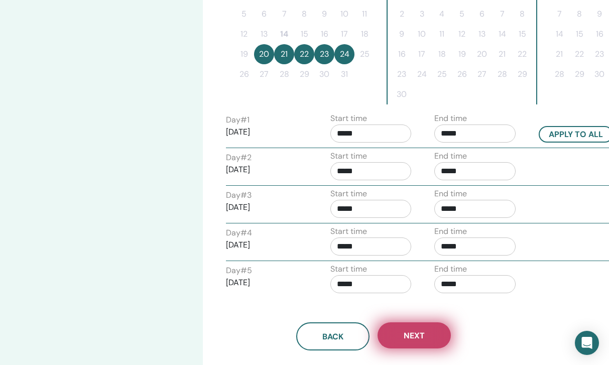
click at [427, 331] on button "Next" at bounding box center [413, 335] width 73 height 26
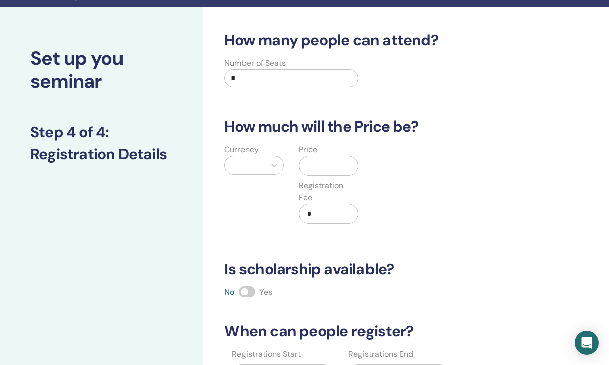
scroll to position [2, 0]
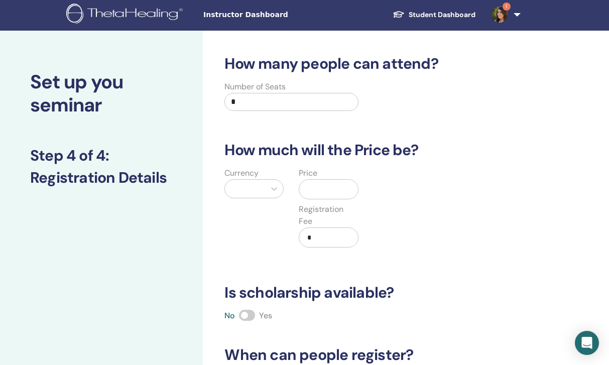
click at [249, 106] on input "*" at bounding box center [290, 102] width 133 height 18
type input "*"
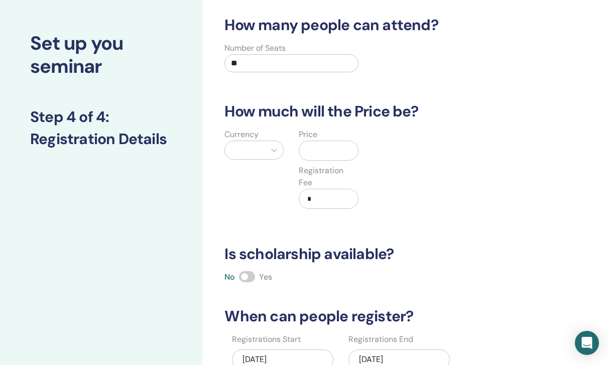
scroll to position [41, 0]
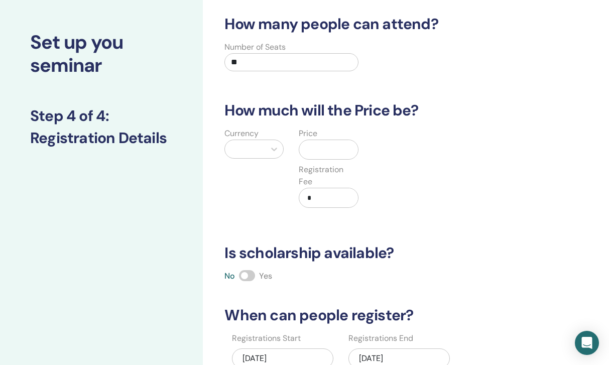
click at [263, 146] on div at bounding box center [245, 149] width 40 height 18
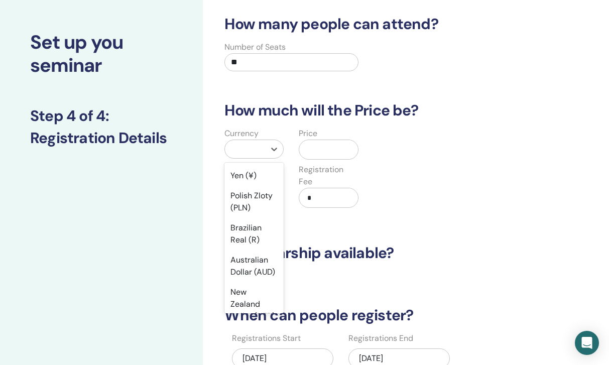
scroll to position [161, 0]
click at [251, 226] on div "Brazilian Real (R)" at bounding box center [253, 233] width 59 height 32
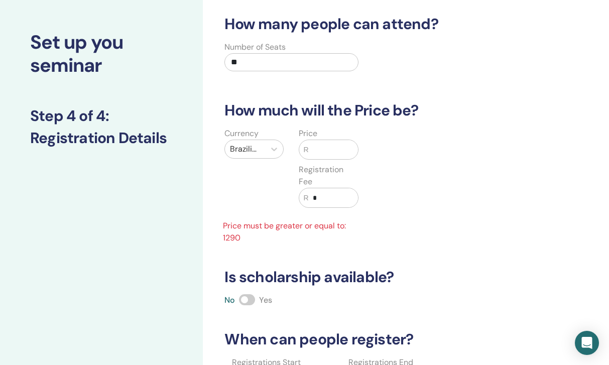
click at [324, 149] on input "text" at bounding box center [333, 149] width 49 height 19
click at [256, 63] on input "**" at bounding box center [290, 62] width 133 height 18
type input "*"
type input "**"
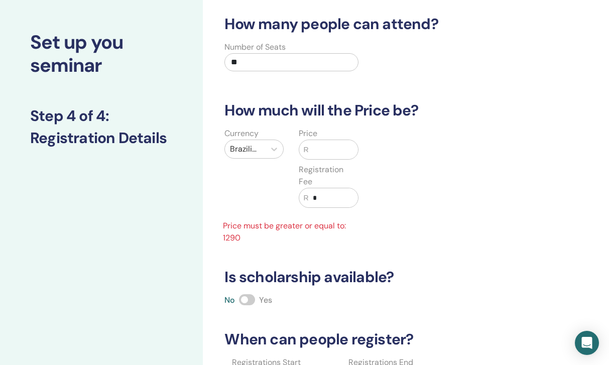
click at [318, 145] on input "text" at bounding box center [333, 149] width 49 height 19
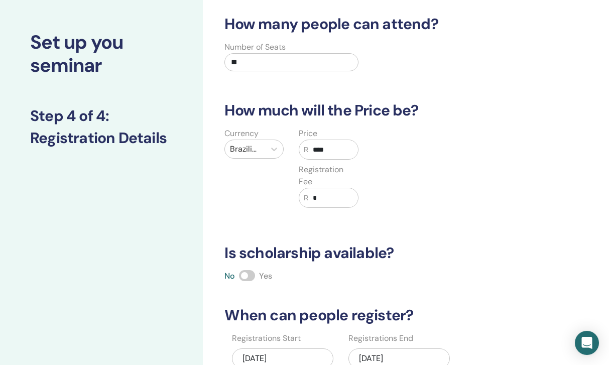
type input "****"
click at [323, 202] on input "*" at bounding box center [333, 197] width 49 height 19
type input "*"
type input "***"
click at [350, 248] on h3 "Is scholarship available?" at bounding box center [373, 253] width 310 height 18
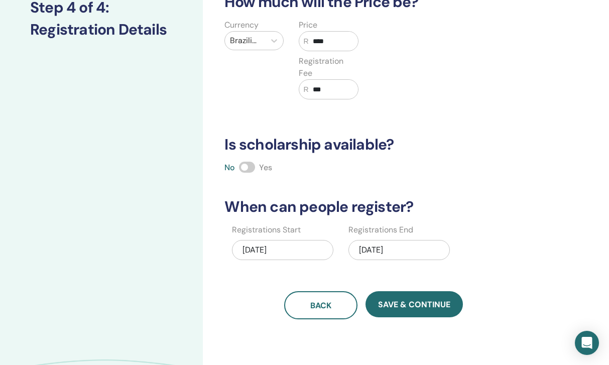
scroll to position [151, 0]
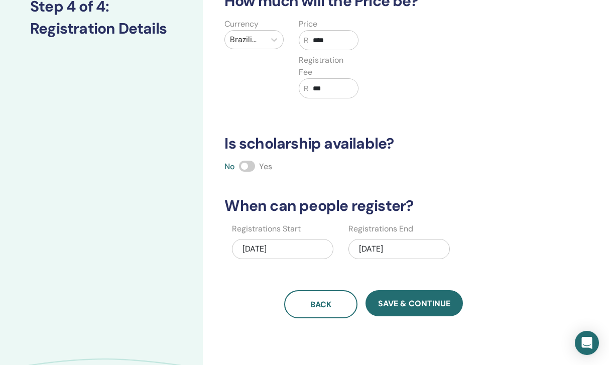
click at [245, 168] on span at bounding box center [247, 166] width 16 height 11
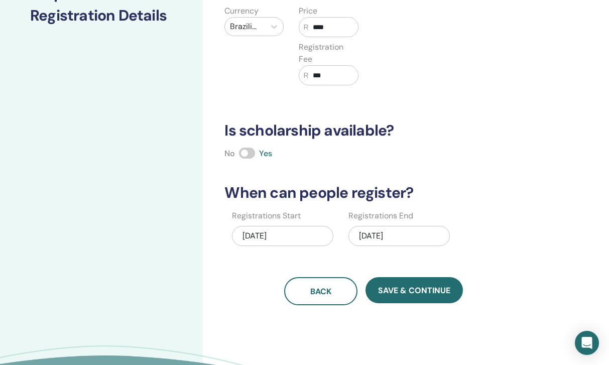
scroll to position [175, 0]
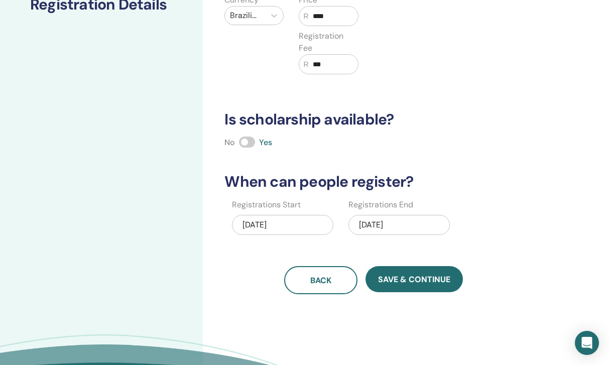
click at [295, 225] on div "10/14/2025" at bounding box center [282, 225] width 101 height 20
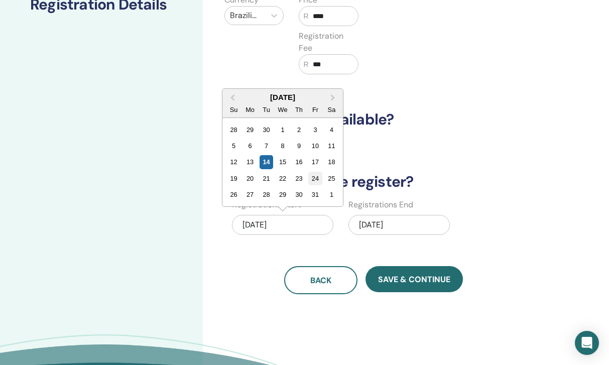
click at [316, 177] on div "24" at bounding box center [316, 179] width 14 height 14
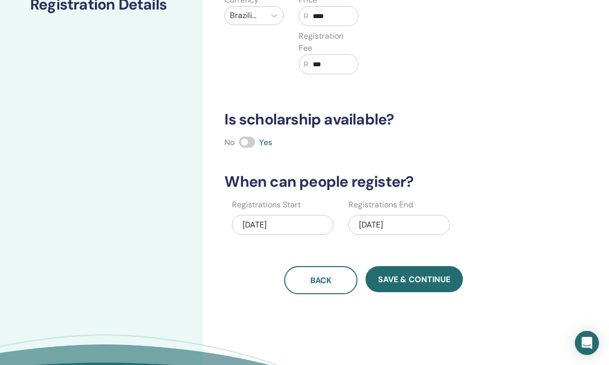
click at [374, 223] on div "10/24/2025" at bounding box center [398, 225] width 101 height 20
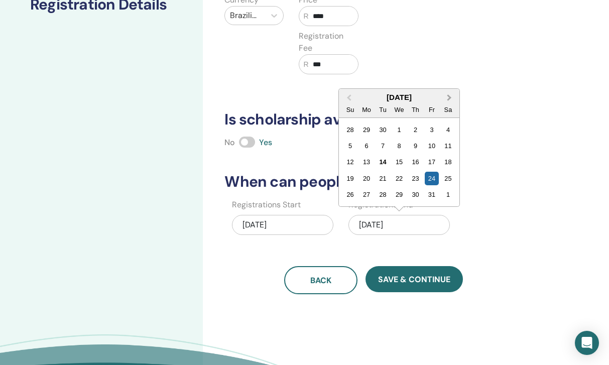
click at [446, 100] on button "Next Month" at bounding box center [450, 98] width 16 height 16
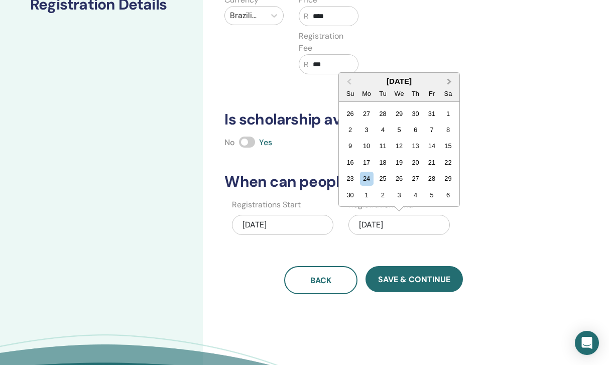
click at [449, 83] on span "Next Month" at bounding box center [449, 81] width 0 height 11
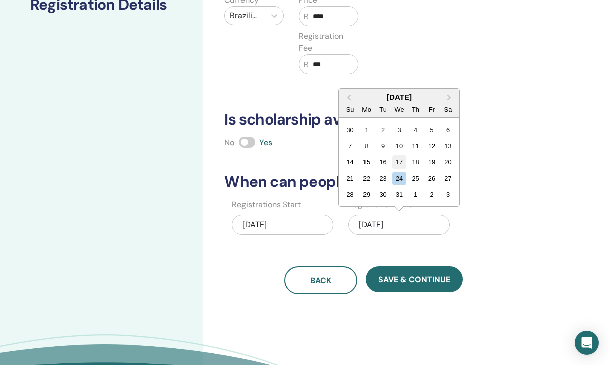
click at [402, 159] on div "17" at bounding box center [399, 162] width 14 height 14
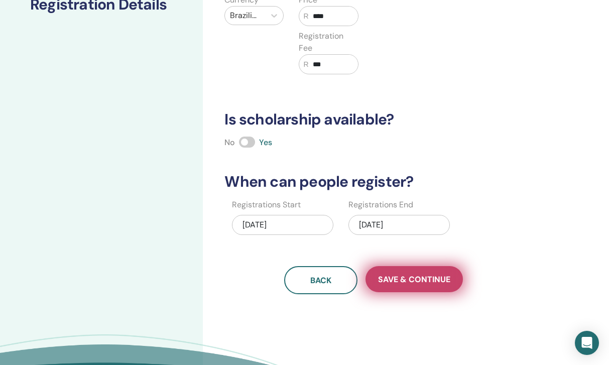
click at [395, 273] on button "Save & Continue" at bounding box center [413, 279] width 97 height 26
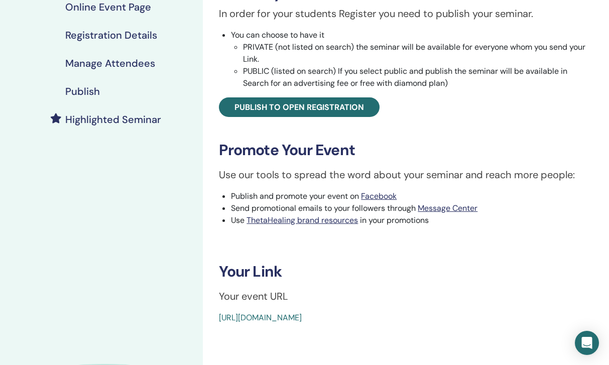
scroll to position [180, 0]
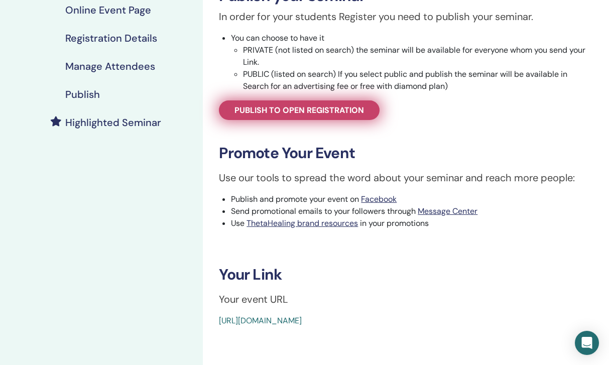
click at [317, 107] on span "Publish to open registration" at bounding box center [298, 110] width 129 height 11
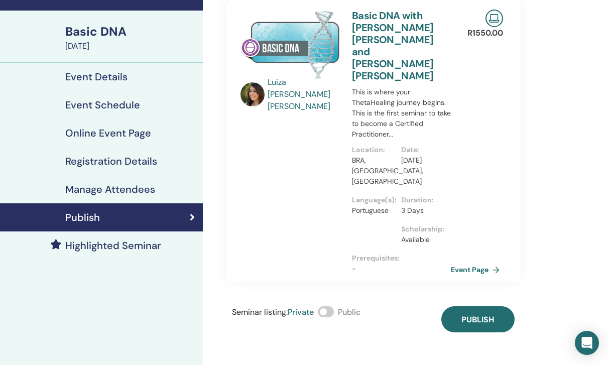
scroll to position [77, 0]
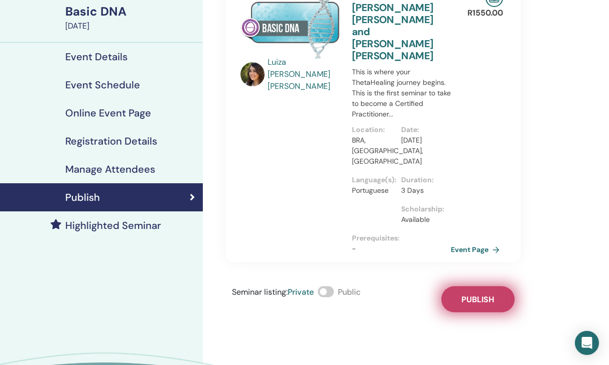
click at [478, 294] on span "Publish" at bounding box center [477, 299] width 33 height 11
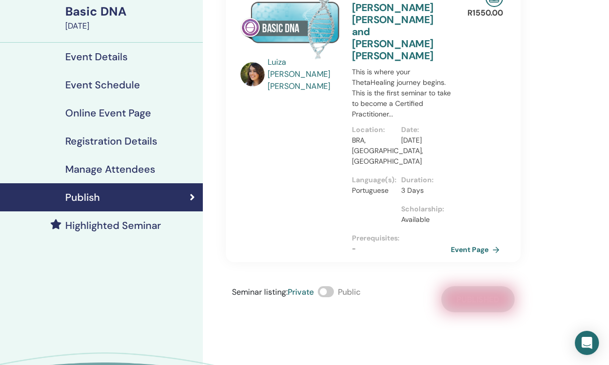
click at [328, 286] on span at bounding box center [326, 291] width 16 height 11
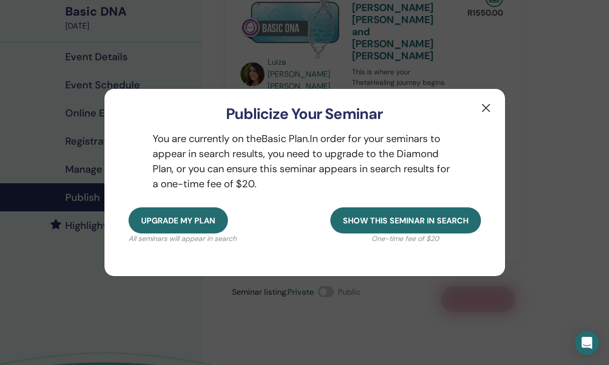
click at [479, 109] on button "button" at bounding box center [486, 108] width 16 height 16
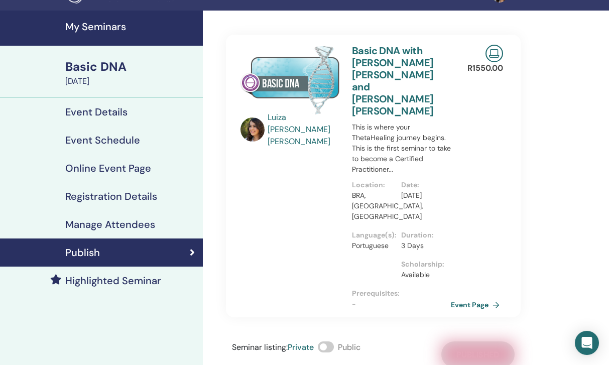
scroll to position [22, 0]
click at [462, 297] on link "Event Page" at bounding box center [478, 304] width 53 height 15
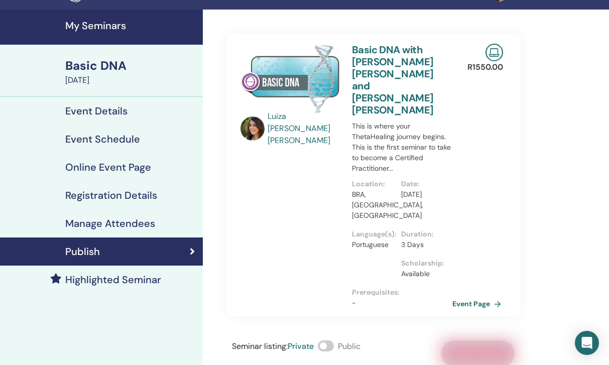
click at [462, 296] on link "Event Page" at bounding box center [478, 303] width 53 height 15
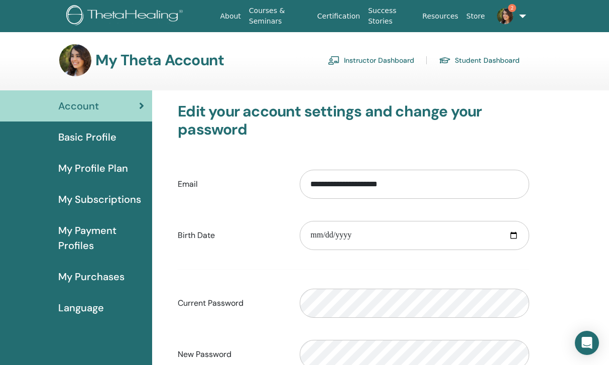
click at [350, 62] on link "Instructor Dashboard" at bounding box center [371, 60] width 86 height 16
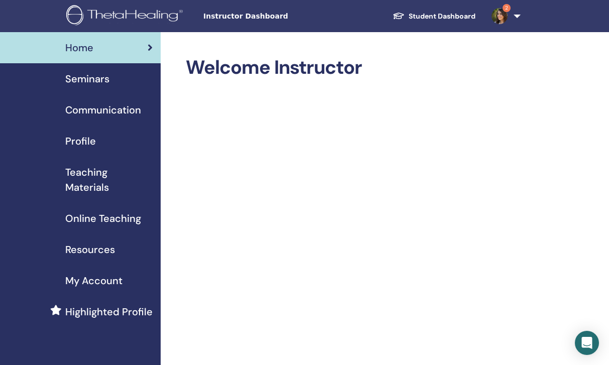
click at [114, 69] on link "Seminars" at bounding box center [80, 78] width 161 height 31
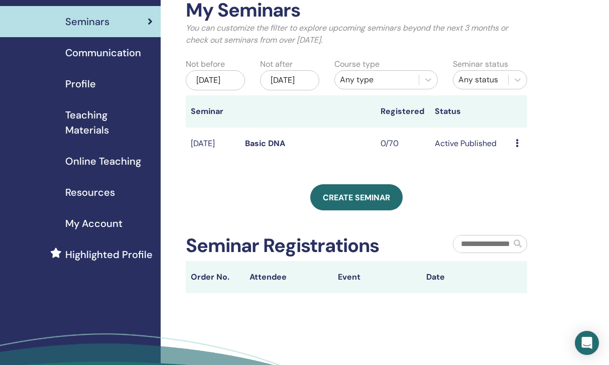
scroll to position [57, 0]
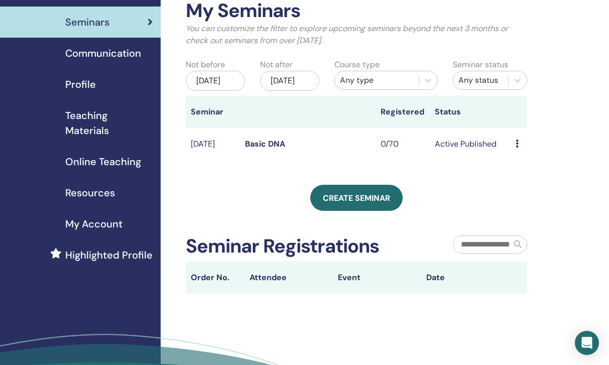
click at [288, 149] on td "Basic DNA" at bounding box center [307, 144] width 135 height 33
click at [431, 146] on td "Active Published" at bounding box center [470, 144] width 81 height 33
click at [457, 152] on td "Active Published" at bounding box center [470, 144] width 81 height 33
click at [515, 148] on icon at bounding box center [516, 144] width 3 height 8
click at [517, 156] on link "Preview" at bounding box center [520, 156] width 29 height 11
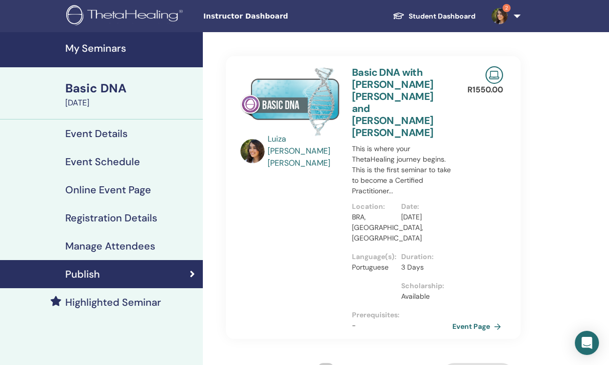
click at [469, 319] on link "Event Page" at bounding box center [478, 326] width 53 height 15
click at [146, 140] on link "Event Details" at bounding box center [101, 133] width 203 height 28
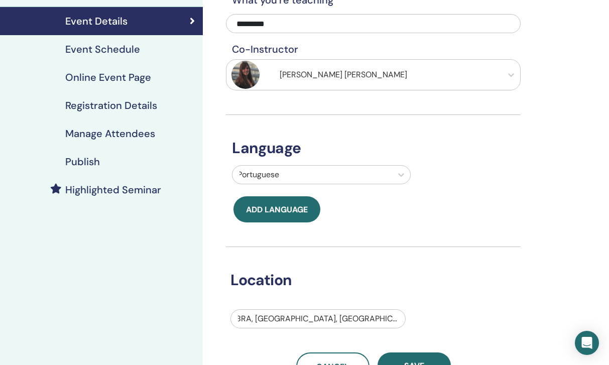
scroll to position [112, 0]
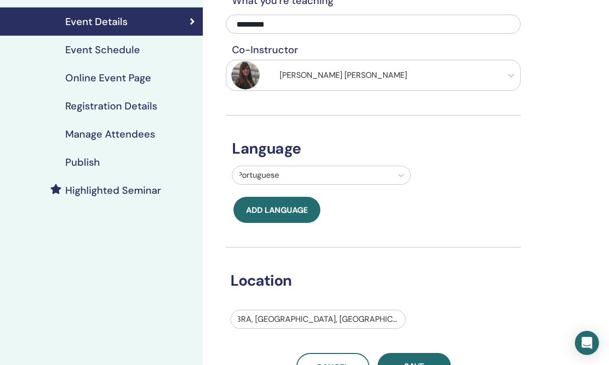
click at [116, 55] on h4 "Event Schedule" at bounding box center [102, 50] width 75 height 12
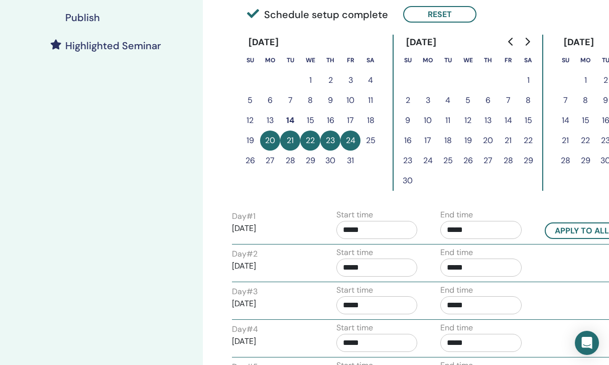
scroll to position [280, 0]
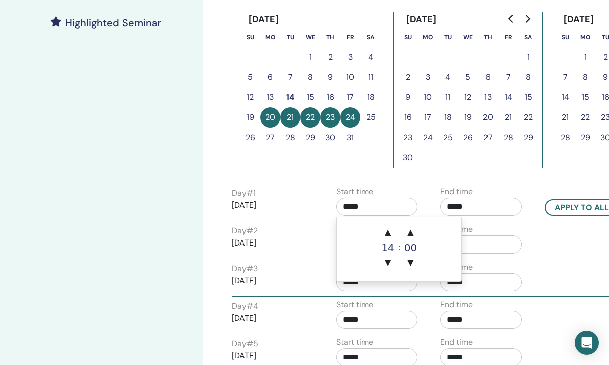
click at [377, 207] on input "*****" at bounding box center [376, 207] width 81 height 18
click at [388, 235] on span "▲" at bounding box center [387, 232] width 20 height 20
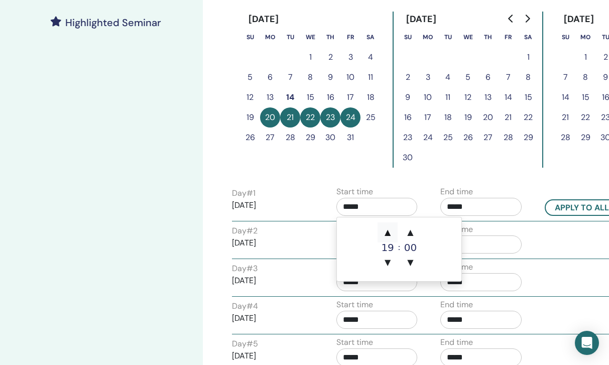
click at [388, 235] on span "▲" at bounding box center [387, 232] width 20 height 20
type input "*****"
click at [562, 205] on button "Apply to all" at bounding box center [582, 207] width 74 height 17
type input "*****"
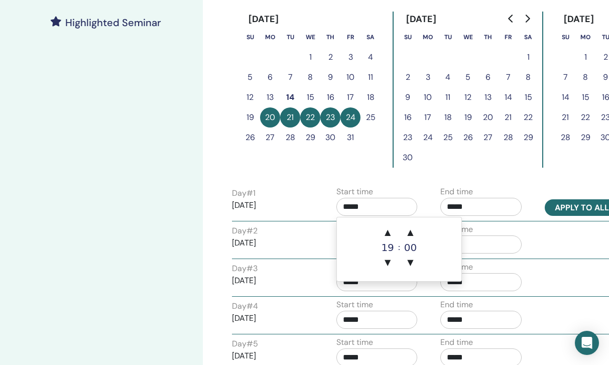
type input "*****"
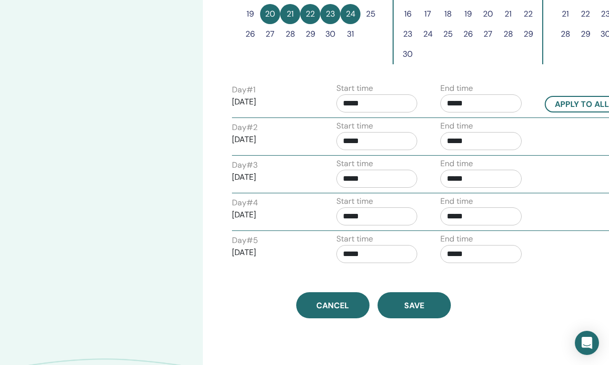
scroll to position [397, 0]
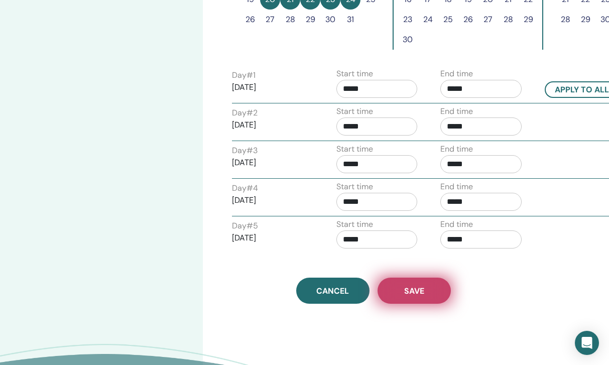
click at [404, 299] on button "Save" at bounding box center [413, 291] width 73 height 26
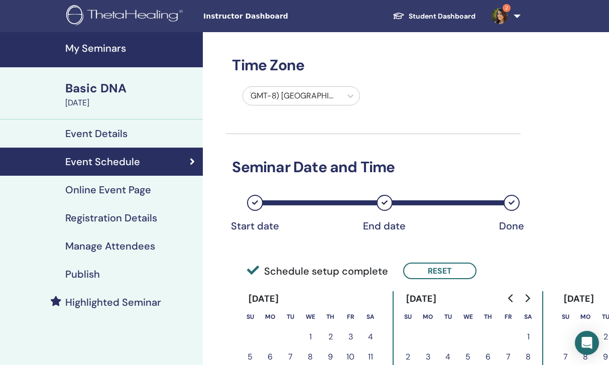
click at [140, 198] on link "Online Event Page" at bounding box center [101, 190] width 203 height 28
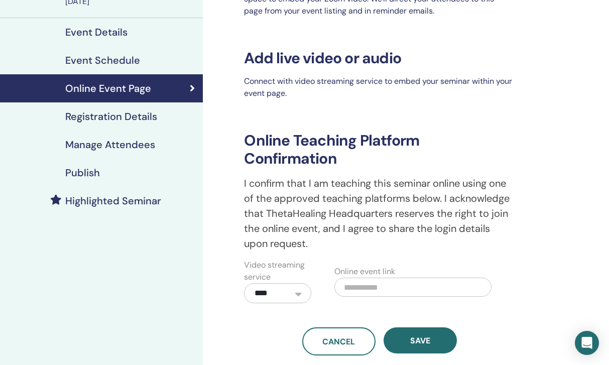
scroll to position [107, 0]
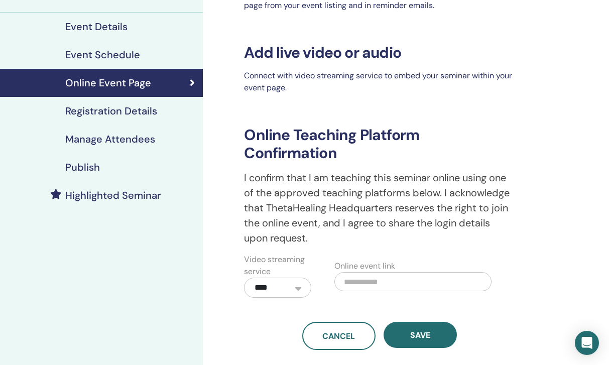
click at [166, 113] on div "Registration Details" at bounding box center [101, 111] width 187 height 12
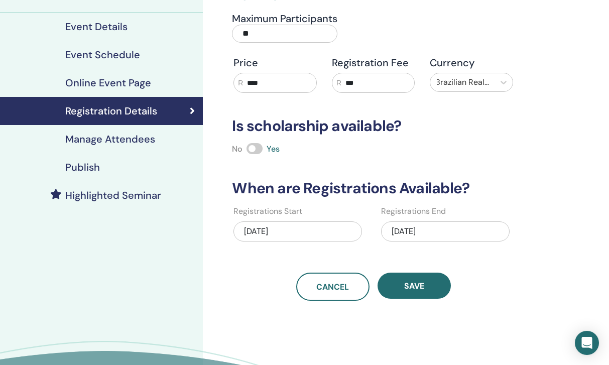
click at [142, 92] on link "Online Event Page" at bounding box center [101, 83] width 203 height 28
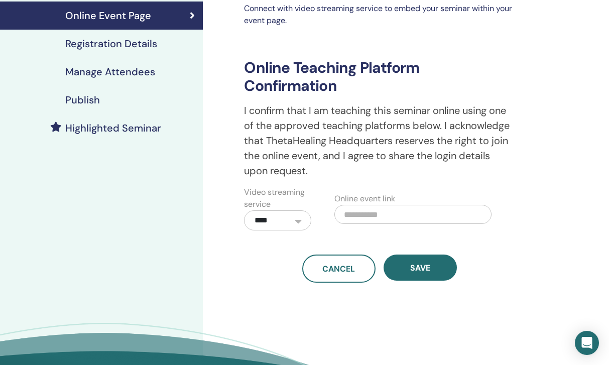
scroll to position [175, 0]
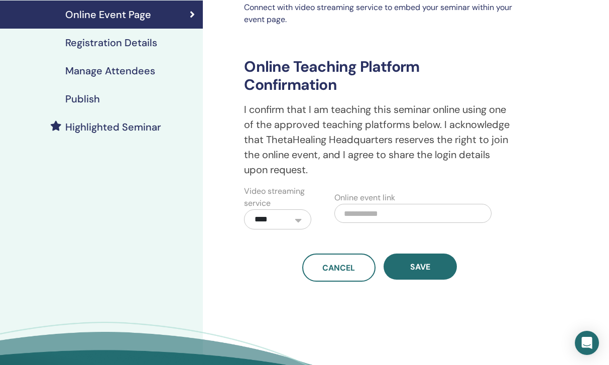
click at [391, 212] on input "text" at bounding box center [412, 213] width 157 height 19
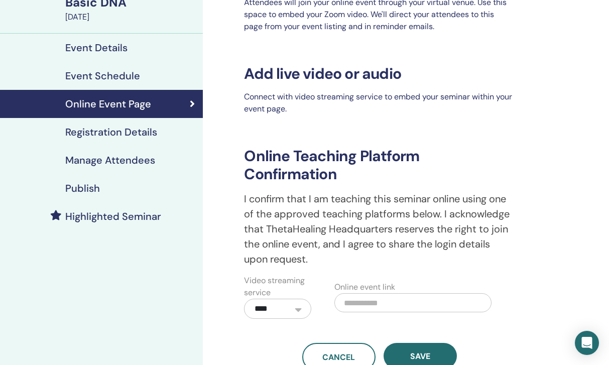
scroll to position [95, 0]
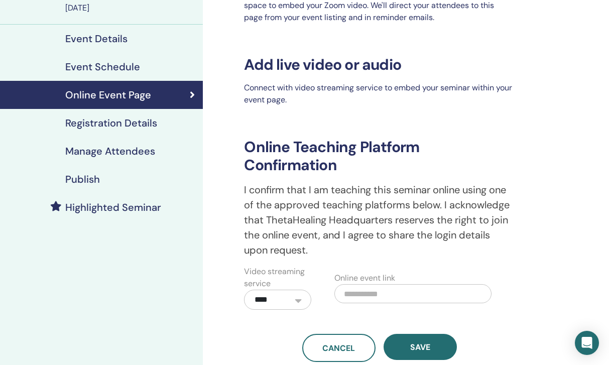
click at [161, 125] on div "Registration Details" at bounding box center [101, 123] width 187 height 12
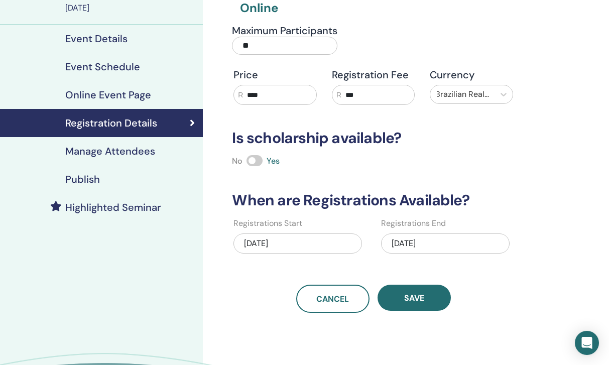
click at [135, 207] on h4 "Highlighted Seminar" at bounding box center [113, 207] width 96 height 12
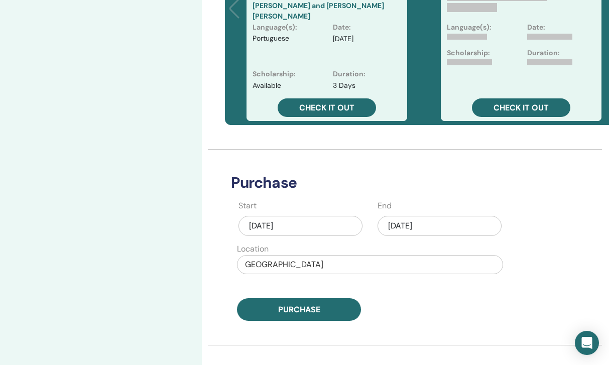
scroll to position [298, 1]
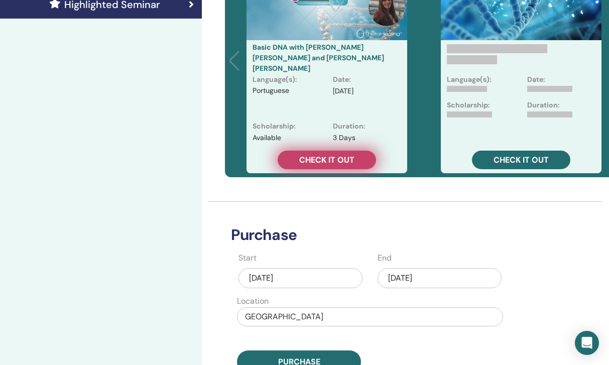
click at [304, 154] on link "Check it out" at bounding box center [327, 160] width 98 height 19
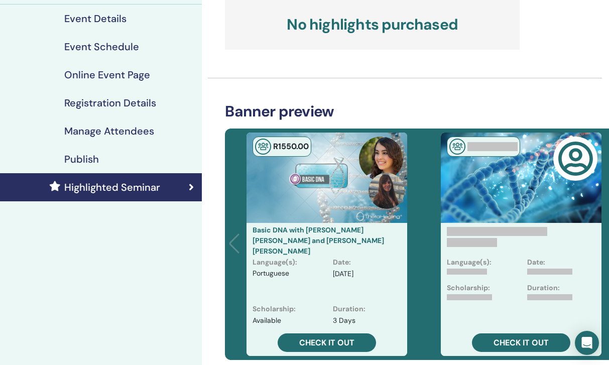
scroll to position [116, 1]
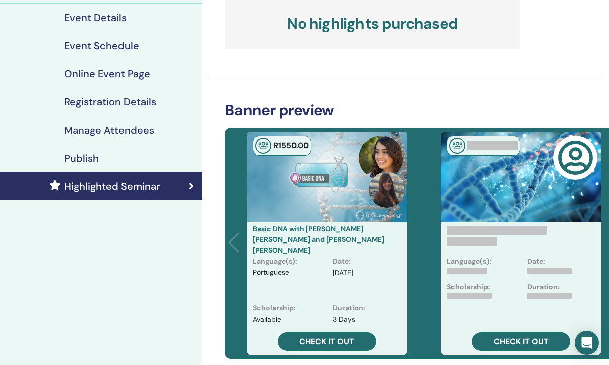
click at [140, 161] on div "Publish" at bounding box center [100, 158] width 187 height 12
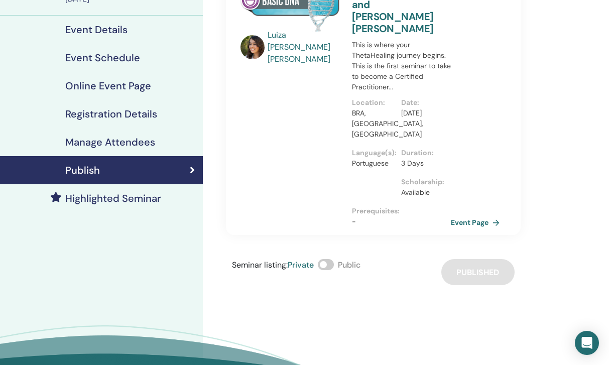
scroll to position [95, 0]
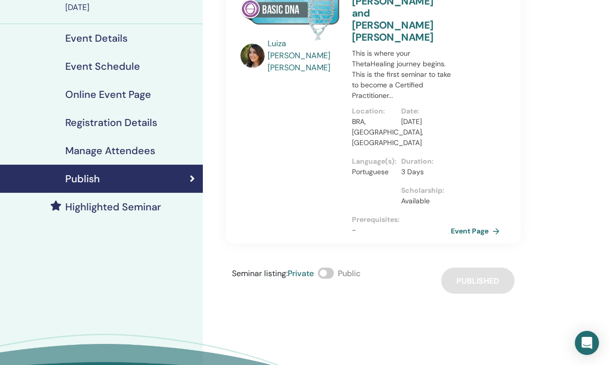
click at [331, 267] on span at bounding box center [326, 272] width 16 height 11
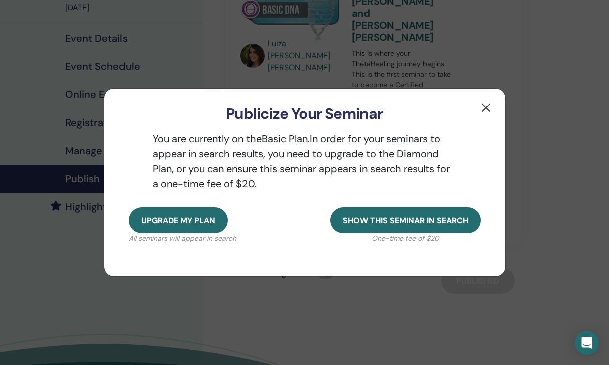
click at [481, 112] on button "button" at bounding box center [486, 108] width 16 height 16
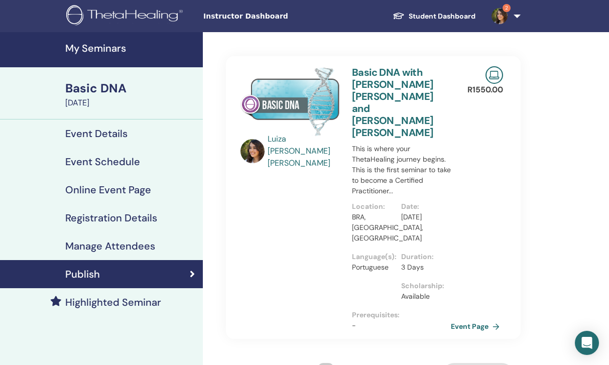
scroll to position [0, 0]
click at [459, 15] on link "Student Dashboard" at bounding box center [433, 16] width 99 height 19
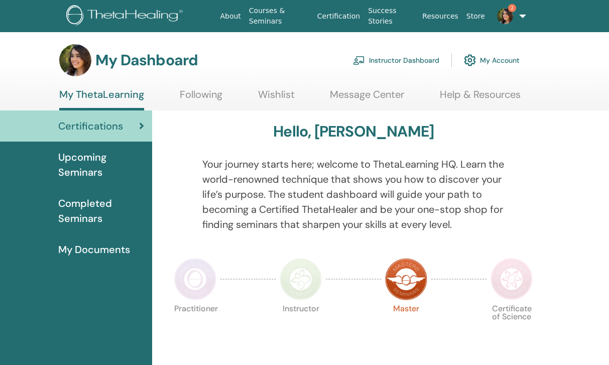
click at [516, 15] on link "2" at bounding box center [507, 16] width 36 height 32
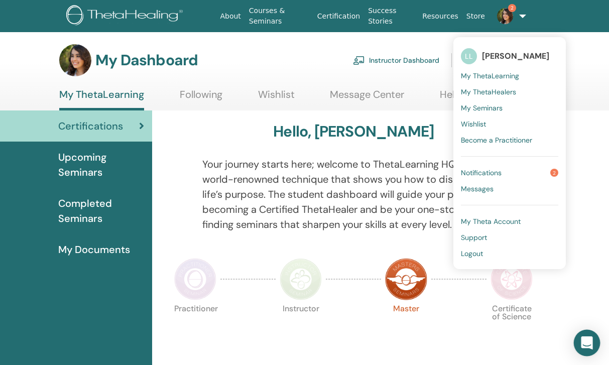
click at [583, 339] on icon "Open Intercom Messenger" at bounding box center [587, 342] width 12 height 13
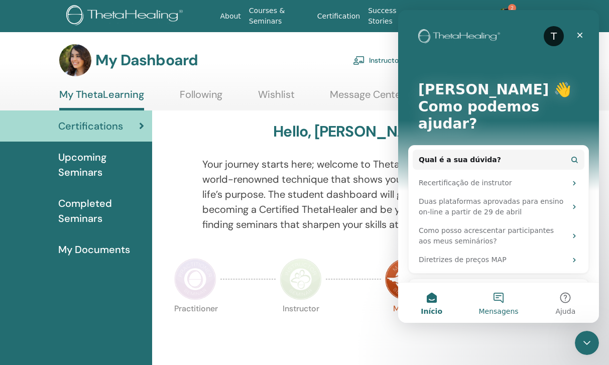
click at [502, 299] on button "Mensagens" at bounding box center [498, 303] width 67 height 40
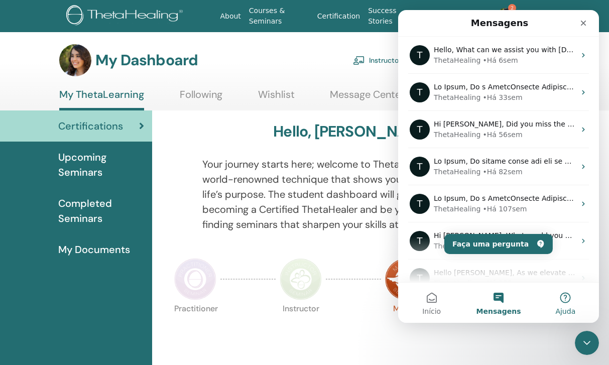
click at [554, 304] on button "Ajuda" at bounding box center [565, 303] width 67 height 40
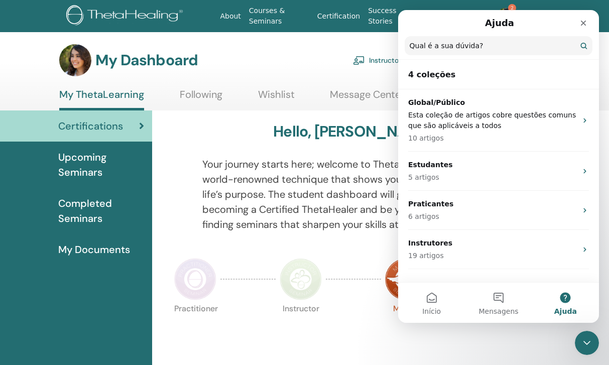
click at [463, 51] on input "Qual é a sua dúvida?" at bounding box center [498, 45] width 188 height 19
type input "******"
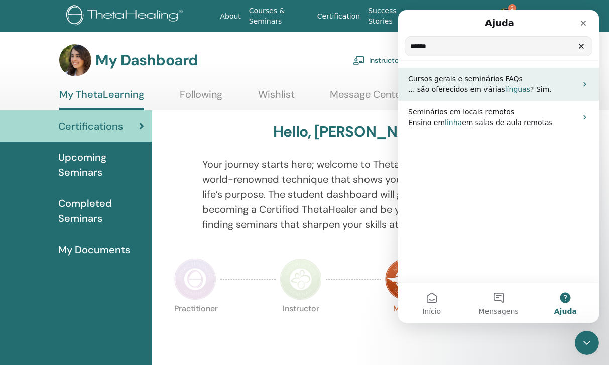
click at [444, 87] on span "... são oferecidos em várias" at bounding box center [456, 89] width 97 height 8
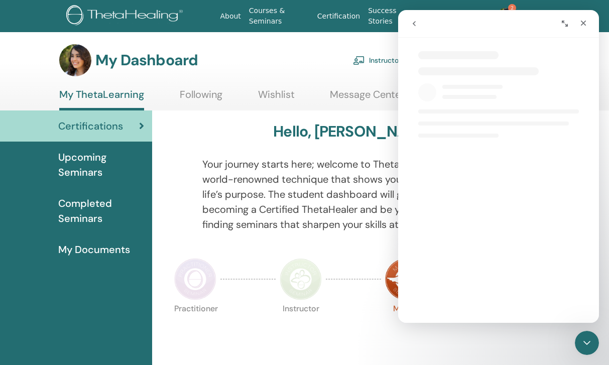
select select "**"
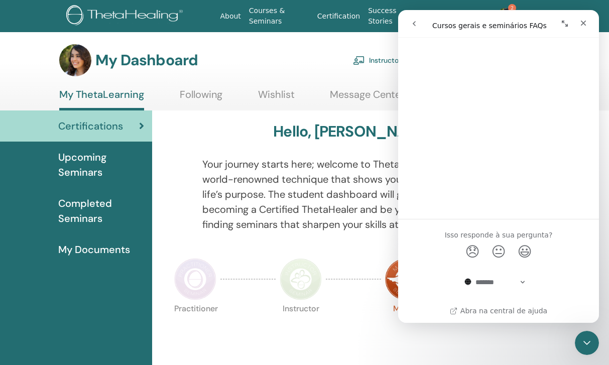
scroll to position [1028, 0]
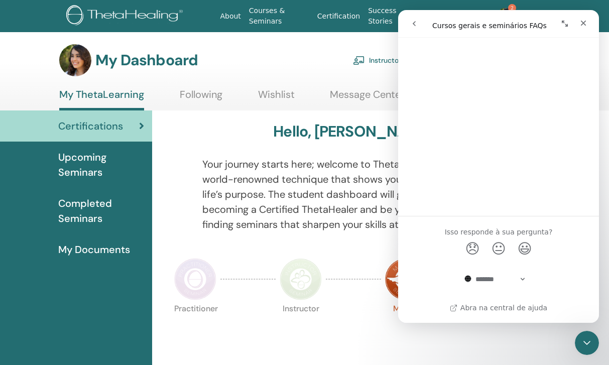
click at [416, 24] on icon "go back" at bounding box center [414, 24] width 8 height 8
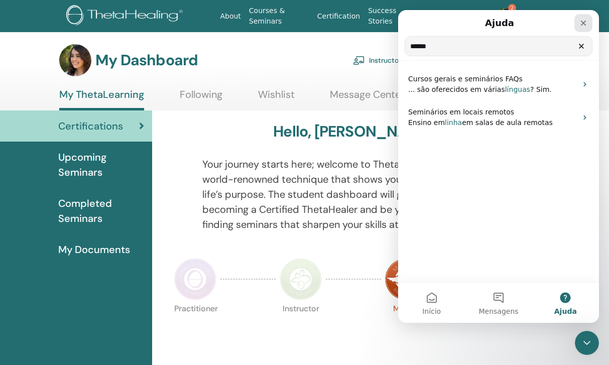
click at [583, 26] on icon "Fechar" at bounding box center [583, 23] width 8 height 8
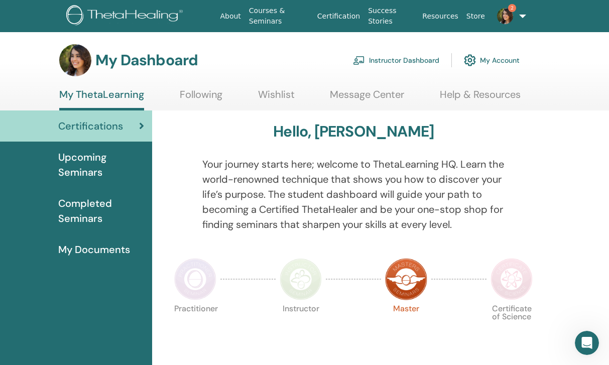
click at [104, 163] on span "Upcoming Seminars" at bounding box center [101, 165] width 86 height 30
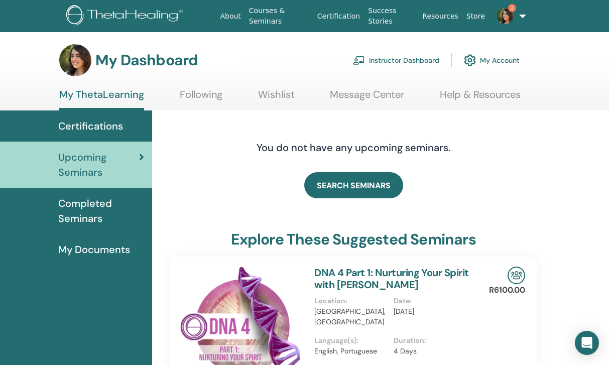
click at [369, 61] on link "Instructor Dashboard" at bounding box center [396, 60] width 86 height 22
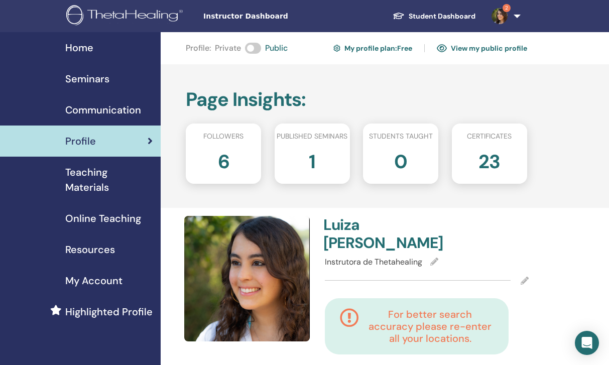
click at [116, 78] on div "Seminars" at bounding box center [80, 78] width 145 height 15
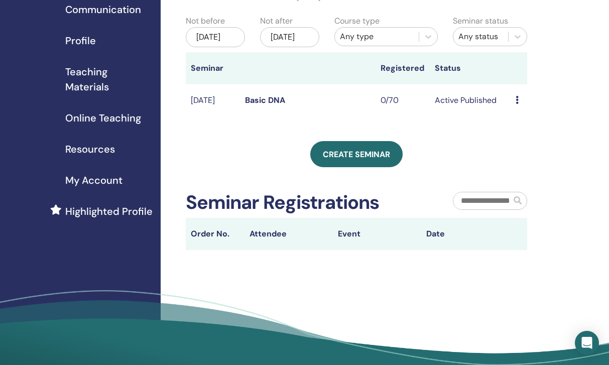
scroll to position [101, 0]
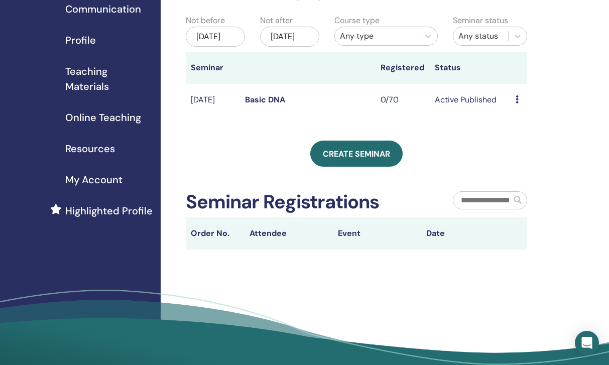
click at [517, 103] on icon at bounding box center [516, 99] width 3 height 8
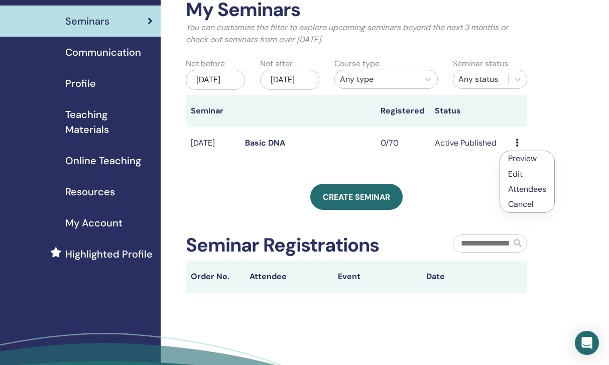
scroll to position [30, 0]
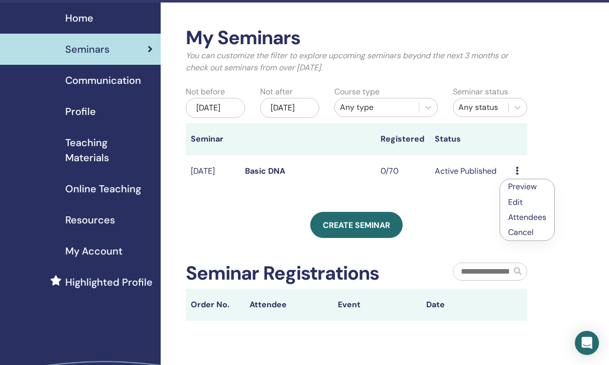
click at [105, 187] on span "Online Teaching" at bounding box center [103, 188] width 76 height 15
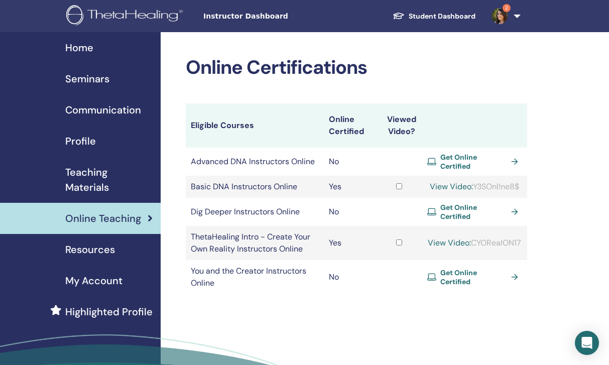
click at [102, 277] on span "My Account" at bounding box center [93, 280] width 57 height 15
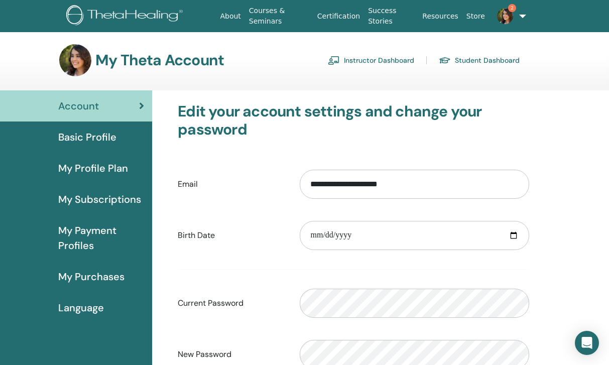
click at [508, 20] on img at bounding box center [505, 16] width 16 height 16
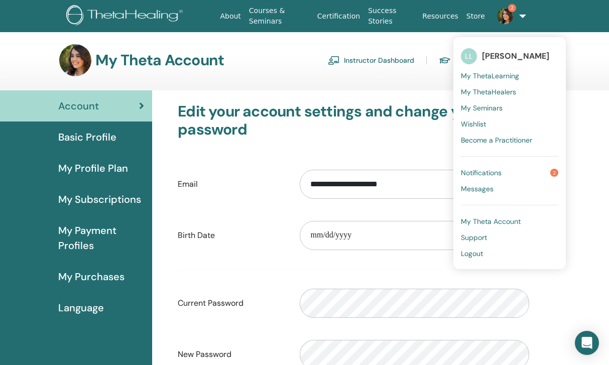
click at [497, 106] on span "My Seminars" at bounding box center [482, 107] width 42 height 9
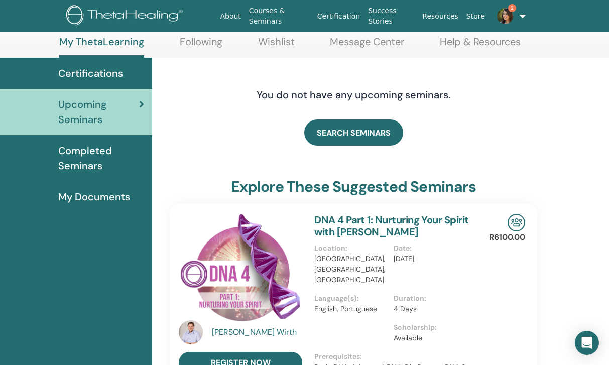
scroll to position [56, 0]
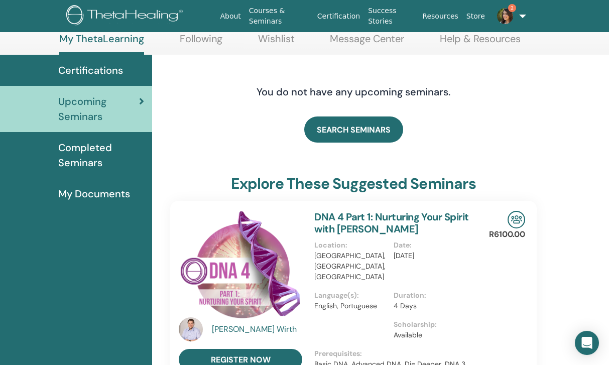
click at [124, 196] on span "My Documents" at bounding box center [94, 193] width 72 height 15
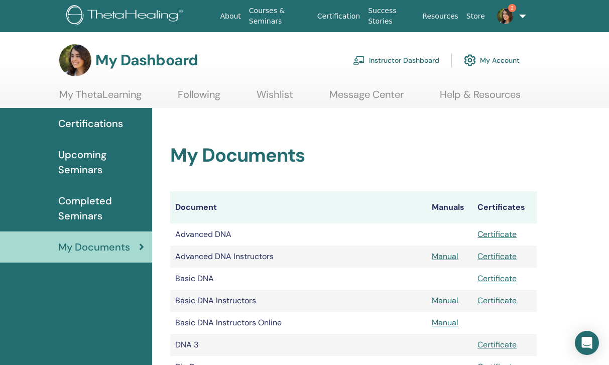
click at [378, 57] on link "Instructor Dashboard" at bounding box center [396, 60] width 86 height 22
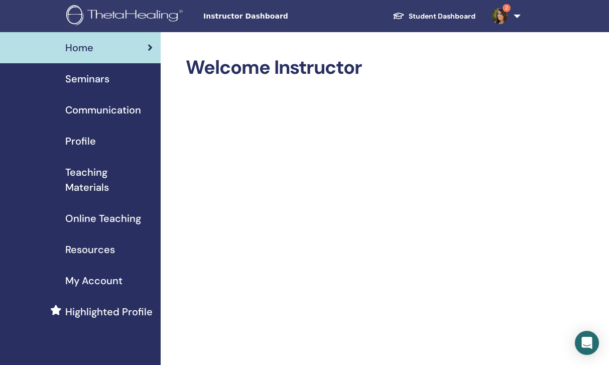
click at [111, 302] on link "Highlighted Profile" at bounding box center [80, 311] width 161 height 31
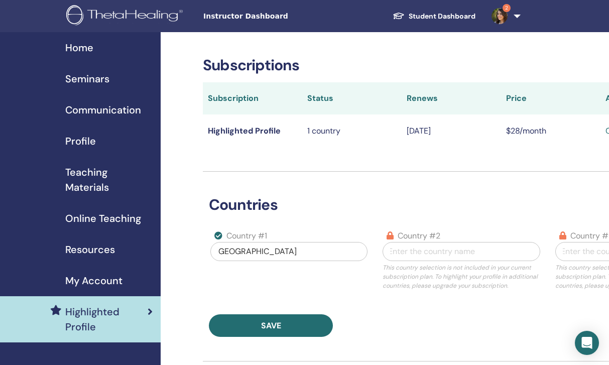
click at [95, 88] on link "Seminars" at bounding box center [80, 78] width 161 height 31
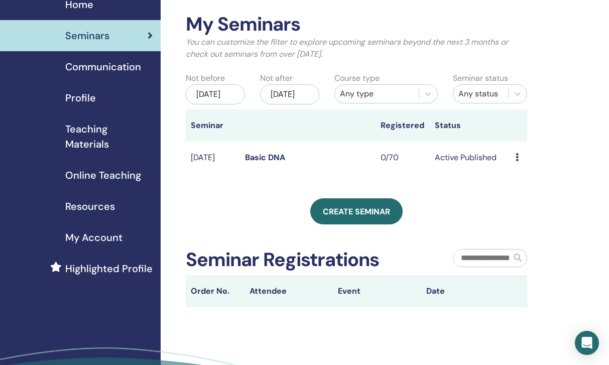
scroll to position [43, 0]
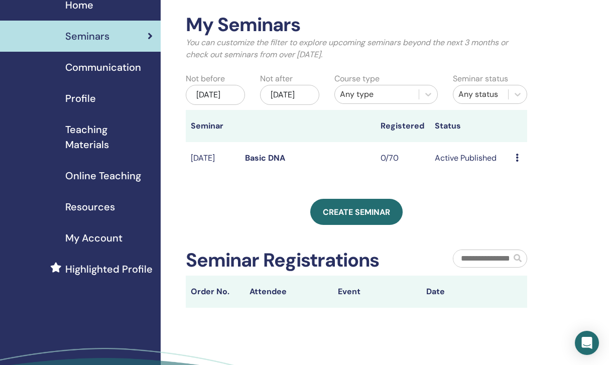
click at [516, 162] on icon at bounding box center [516, 158] width 3 height 8
click at [516, 171] on link "Preview" at bounding box center [521, 171] width 29 height 11
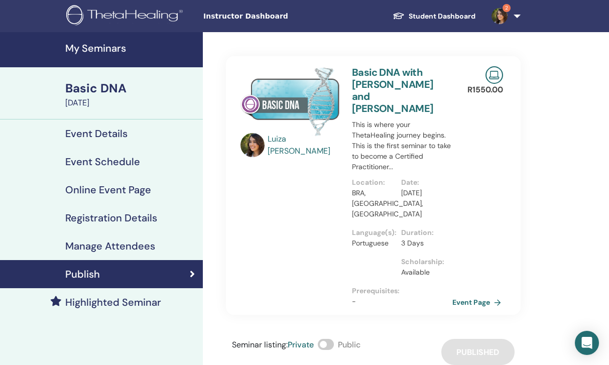
click at [474, 295] on link "Event Page" at bounding box center [478, 302] width 53 height 15
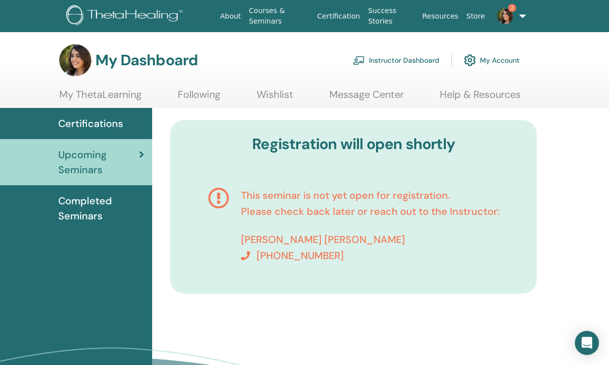
click at [397, 63] on link "Instructor Dashboard" at bounding box center [396, 60] width 86 height 22
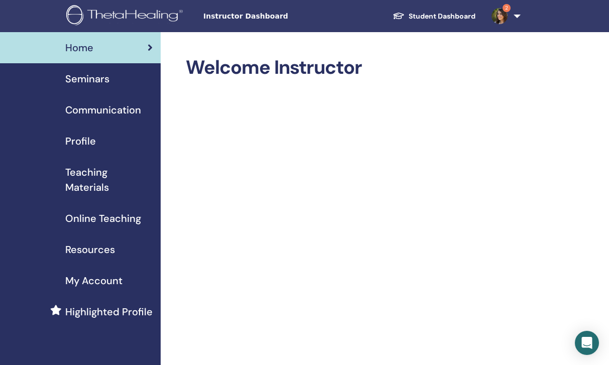
click at [104, 78] on span "Seminars" at bounding box center [87, 78] width 44 height 15
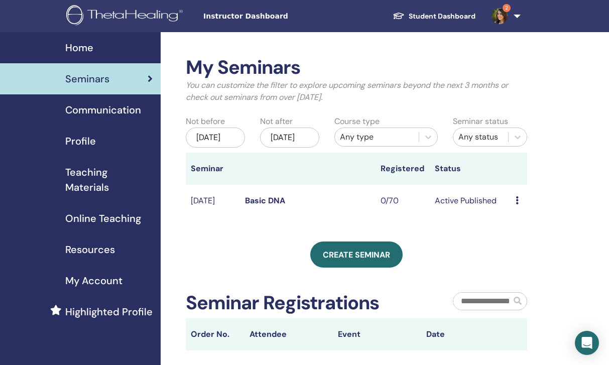
click at [516, 204] on icon at bounding box center [516, 200] width 3 height 8
click at [514, 225] on link "Edit" at bounding box center [513, 228] width 15 height 11
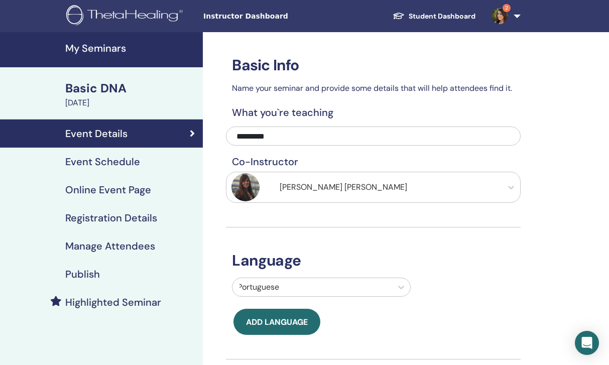
click at [133, 171] on link "Event Schedule" at bounding box center [101, 162] width 203 height 28
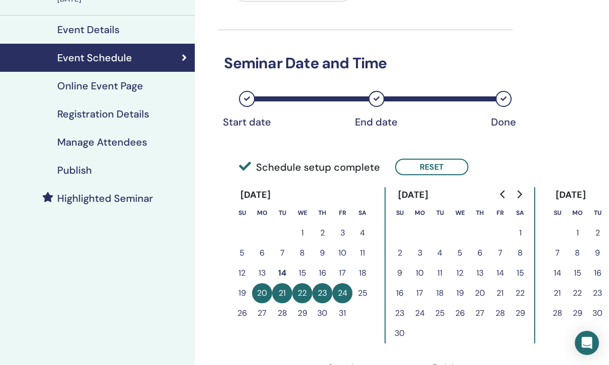
scroll to position [95, 8]
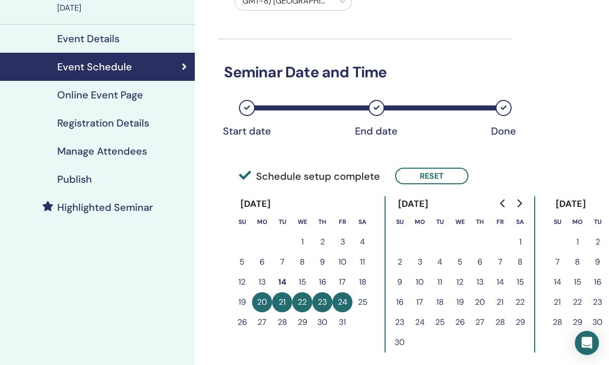
click at [115, 99] on h4 "Online Event Page" at bounding box center [100, 95] width 86 height 12
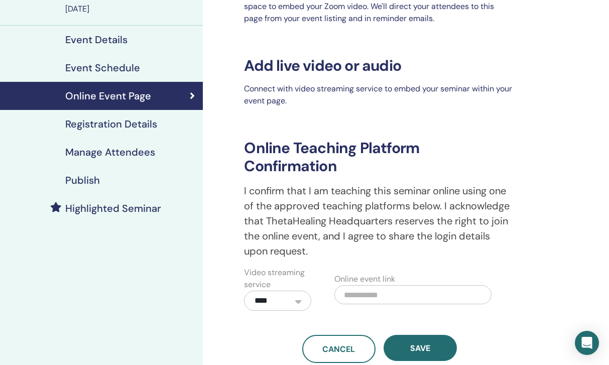
scroll to position [94, 0]
click at [165, 123] on div "Registration Details" at bounding box center [101, 124] width 187 height 12
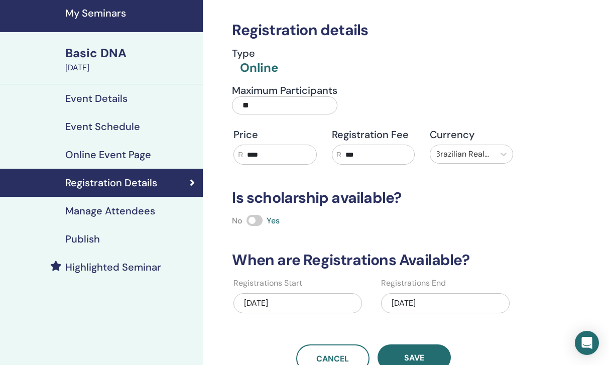
scroll to position [17, 0]
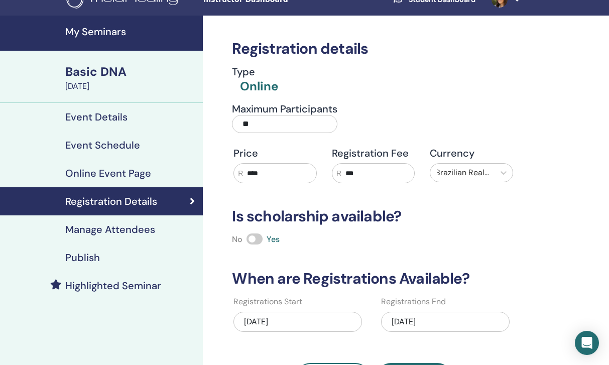
click at [259, 124] on input "**" at bounding box center [284, 124] width 105 height 18
type input "*"
type input "**"
click at [348, 82] on div "Type Online" at bounding box center [373, 80] width 295 height 29
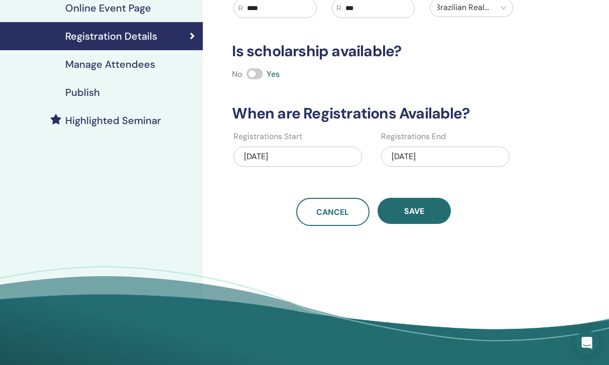
scroll to position [183, 0]
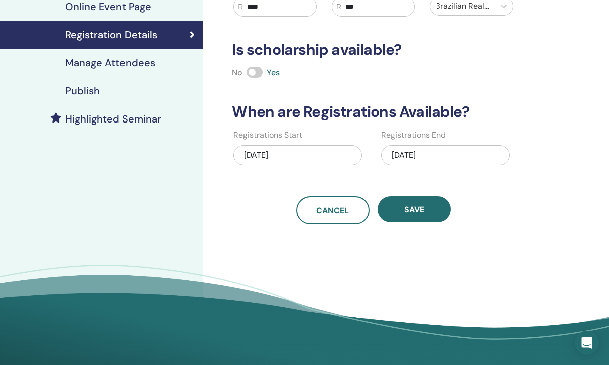
click at [143, 69] on h4 "Manage Attendees" at bounding box center [110, 63] width 90 height 12
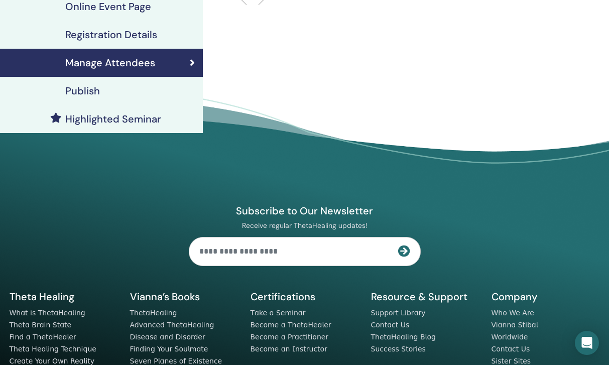
click at [130, 88] on div "Publish" at bounding box center [101, 91] width 187 height 12
